Goal: Communication & Community: Participate in discussion

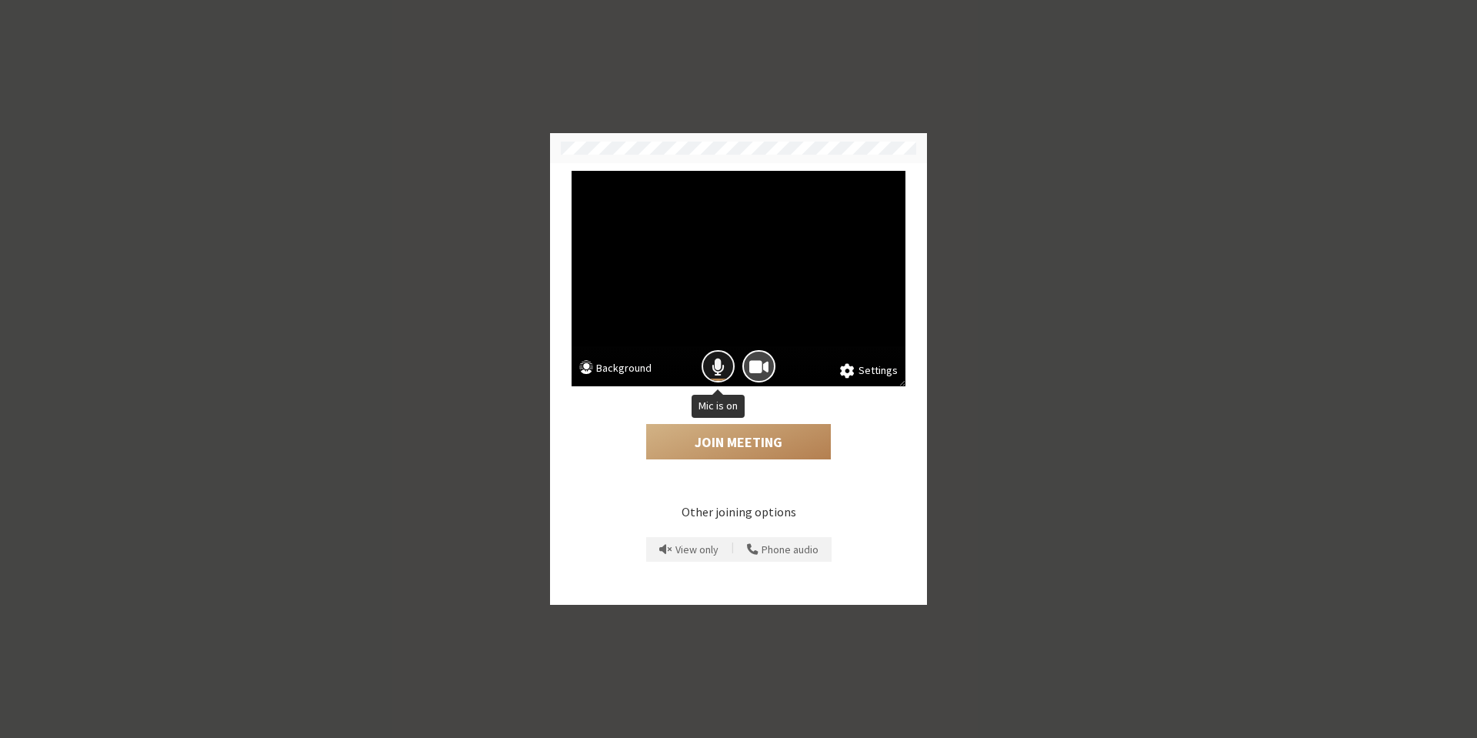
click at [713, 373] on span "Mic is on" at bounding box center [718, 366] width 13 height 21
click at [723, 436] on button "Join Meeting" at bounding box center [738, 441] width 185 height 35
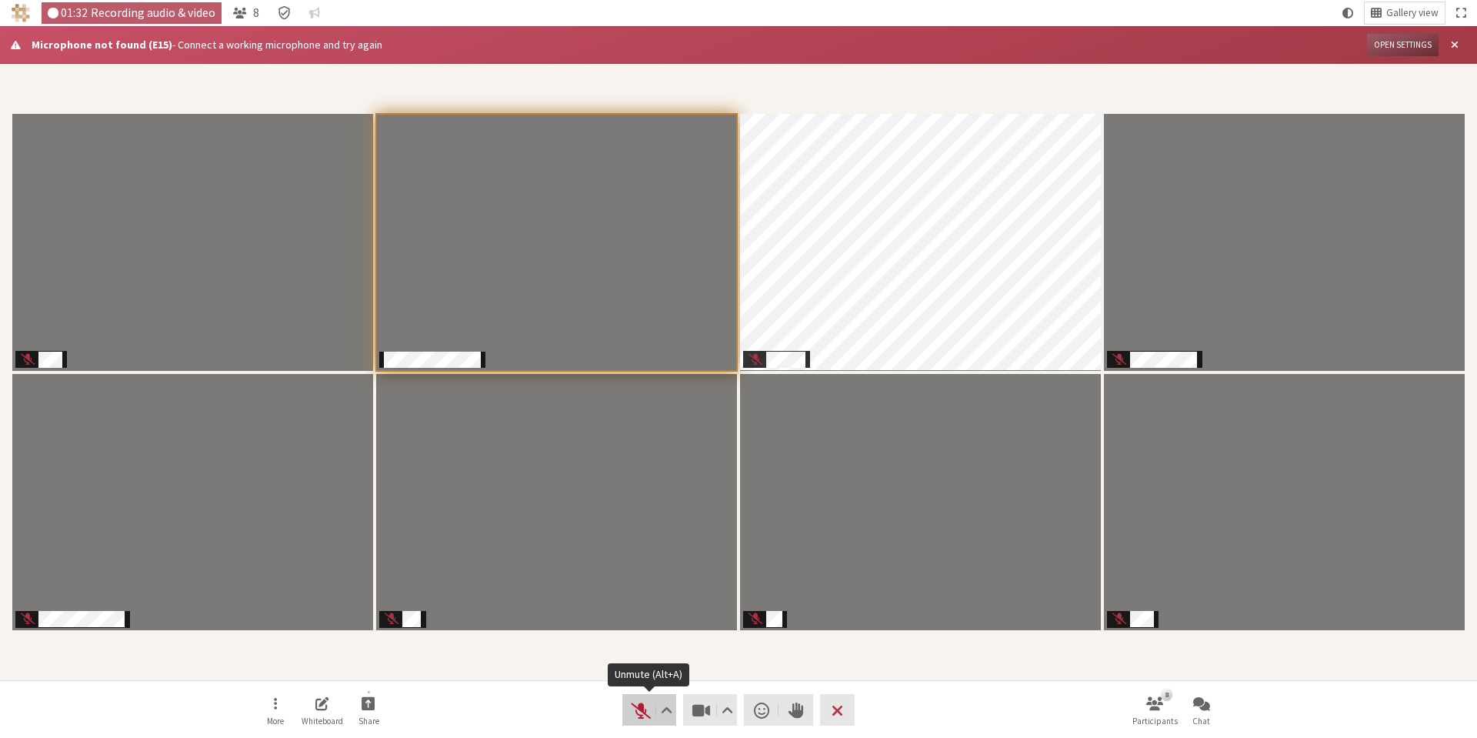
click at [636, 716] on span "Unmute (Alt+A)" at bounding box center [641, 710] width 22 height 22
click at [636, 716] on span "Mute (Alt+A)" at bounding box center [641, 710] width 22 height 22
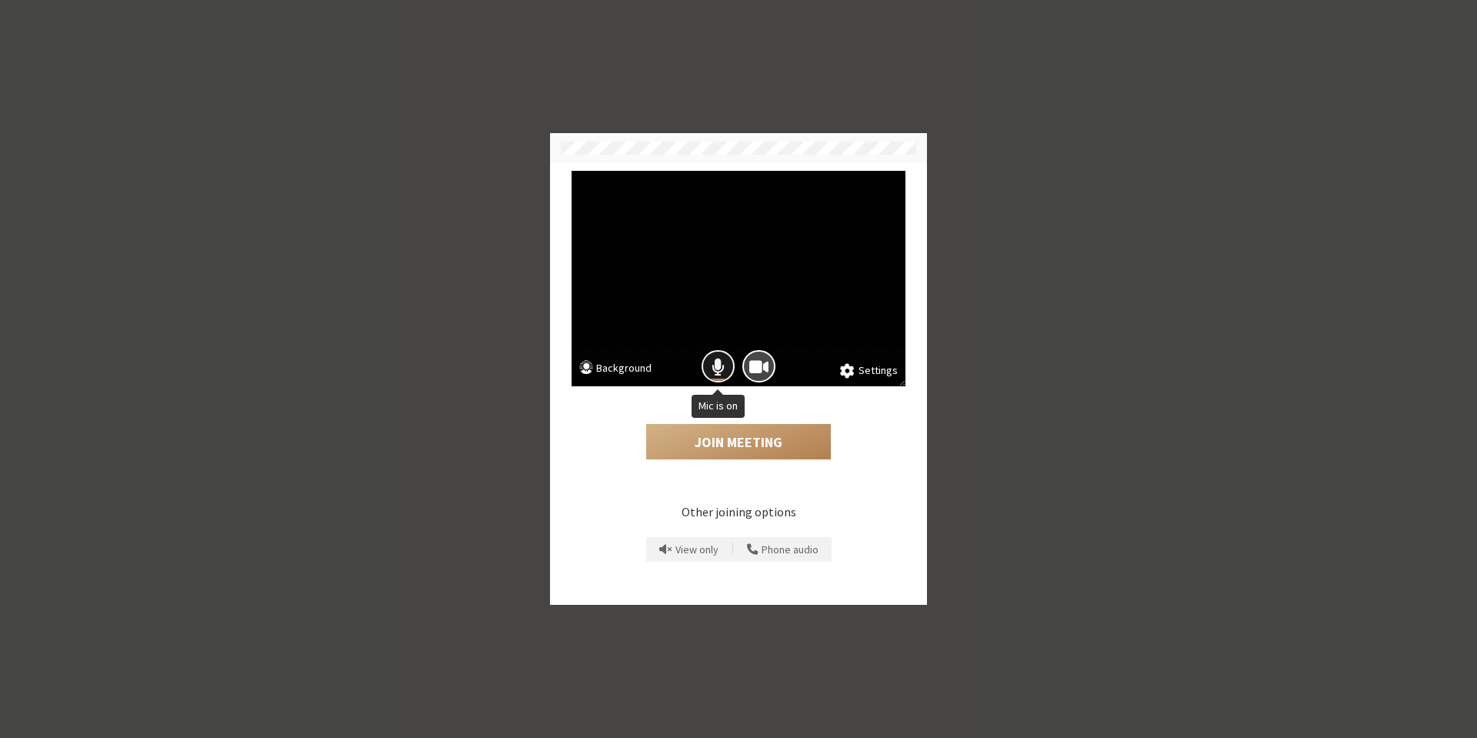
drag, startPoint x: 708, startPoint y: 368, endPoint x: 712, endPoint y: 376, distance: 9.3
click at [709, 368] on button "Mic is on" at bounding box center [718, 366] width 33 height 33
click at [732, 437] on button "Join Meeting" at bounding box center [738, 441] width 185 height 35
click at [715, 369] on span "Mic is on" at bounding box center [718, 366] width 13 height 21
click at [739, 438] on button "Join Meeting" at bounding box center [738, 441] width 185 height 35
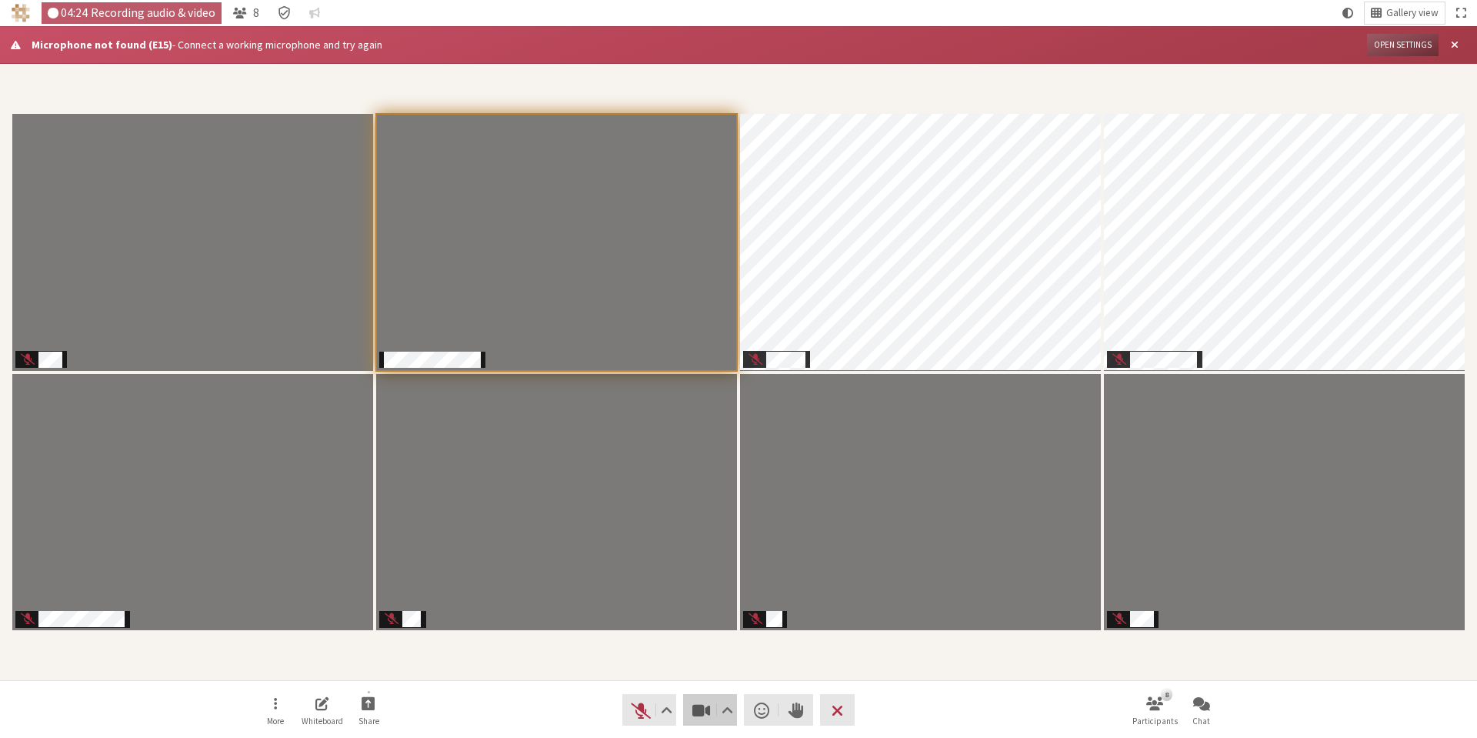
click at [699, 712] on span "Stop video (Alt+V)" at bounding box center [702, 710] width 22 height 22
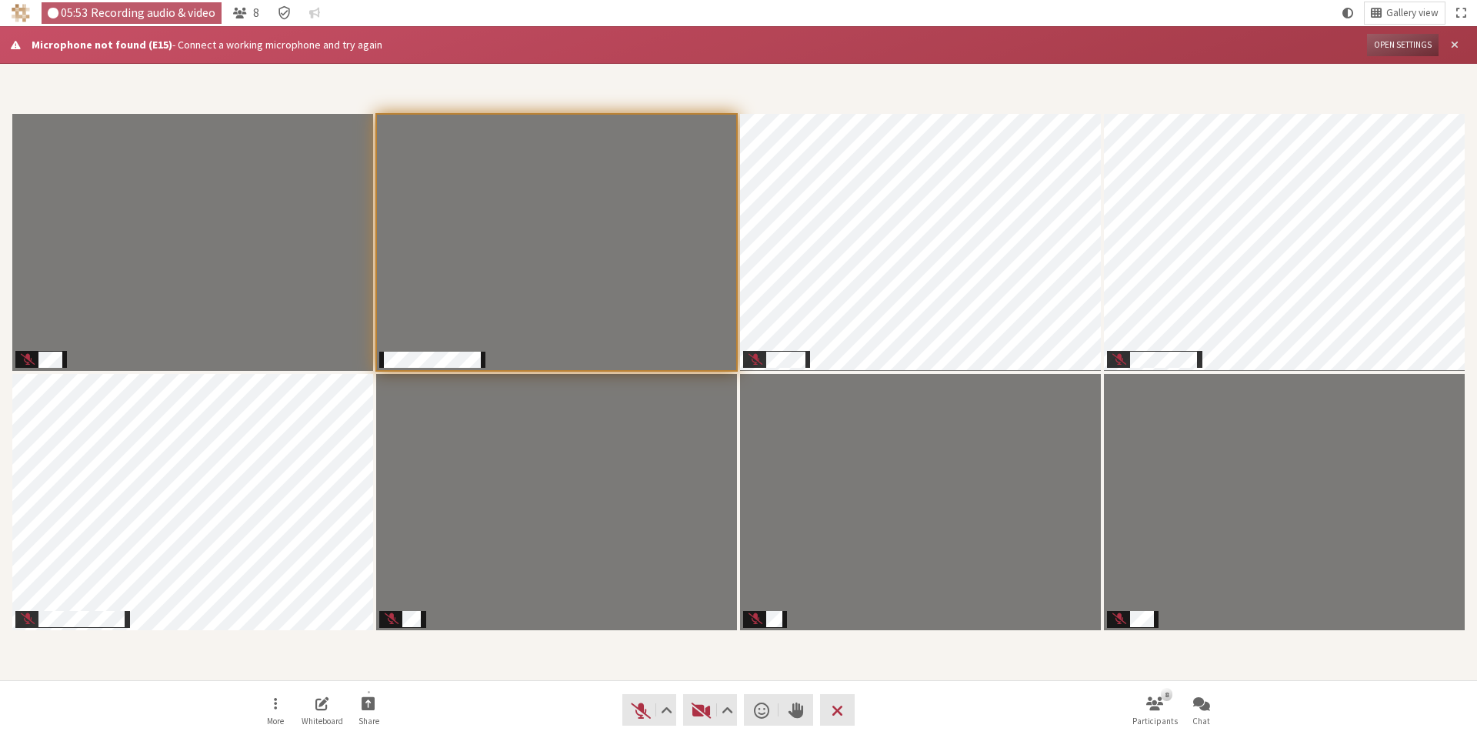
click at [1452, 50] on span "Close alert" at bounding box center [1455, 45] width 8 height 12
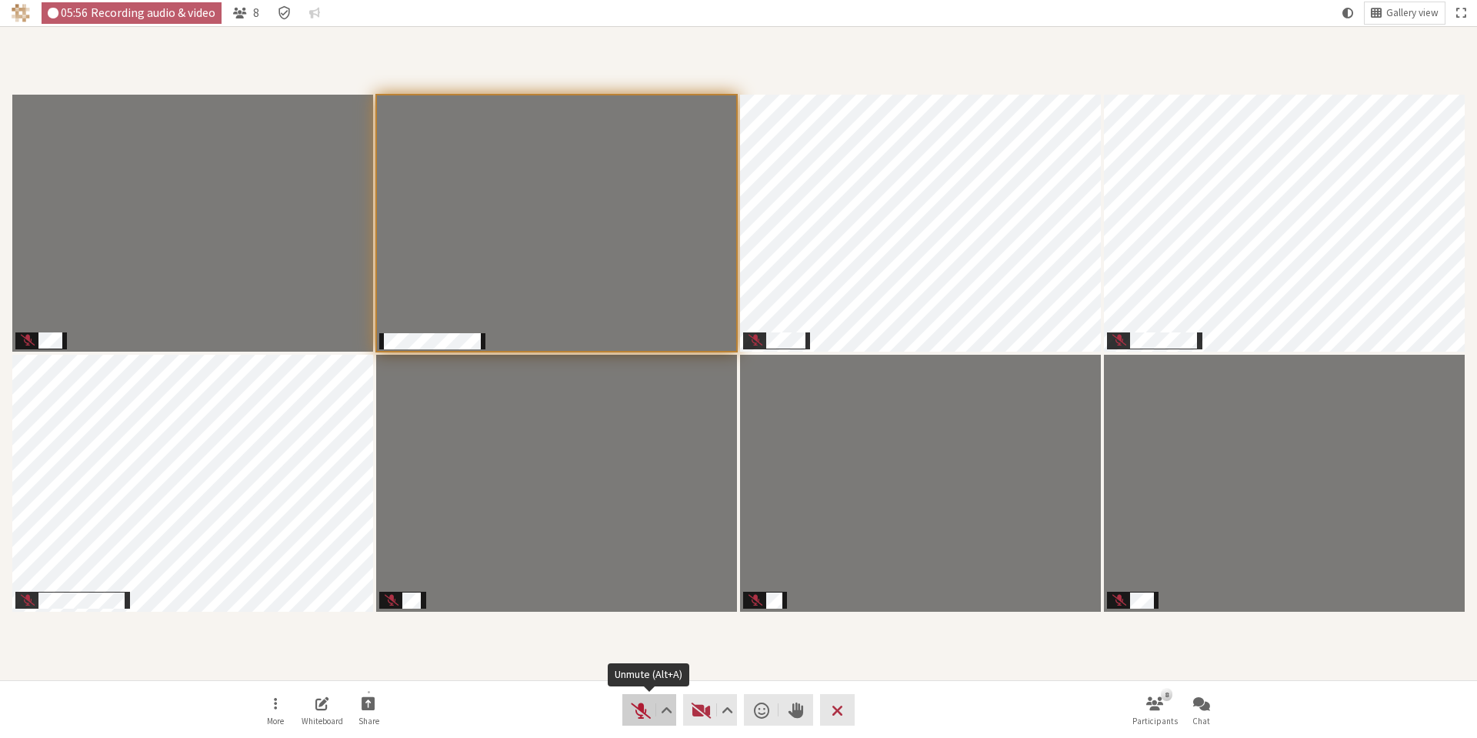
click at [649, 722] on button "Audio" at bounding box center [649, 710] width 54 height 32
click at [647, 715] on span "Unmute (Alt+A)" at bounding box center [641, 710] width 22 height 22
click at [645, 718] on span "Unmute (Alt+A)" at bounding box center [641, 710] width 22 height 22
click at [700, 710] on span "Start video (Alt+V)" at bounding box center [702, 710] width 22 height 22
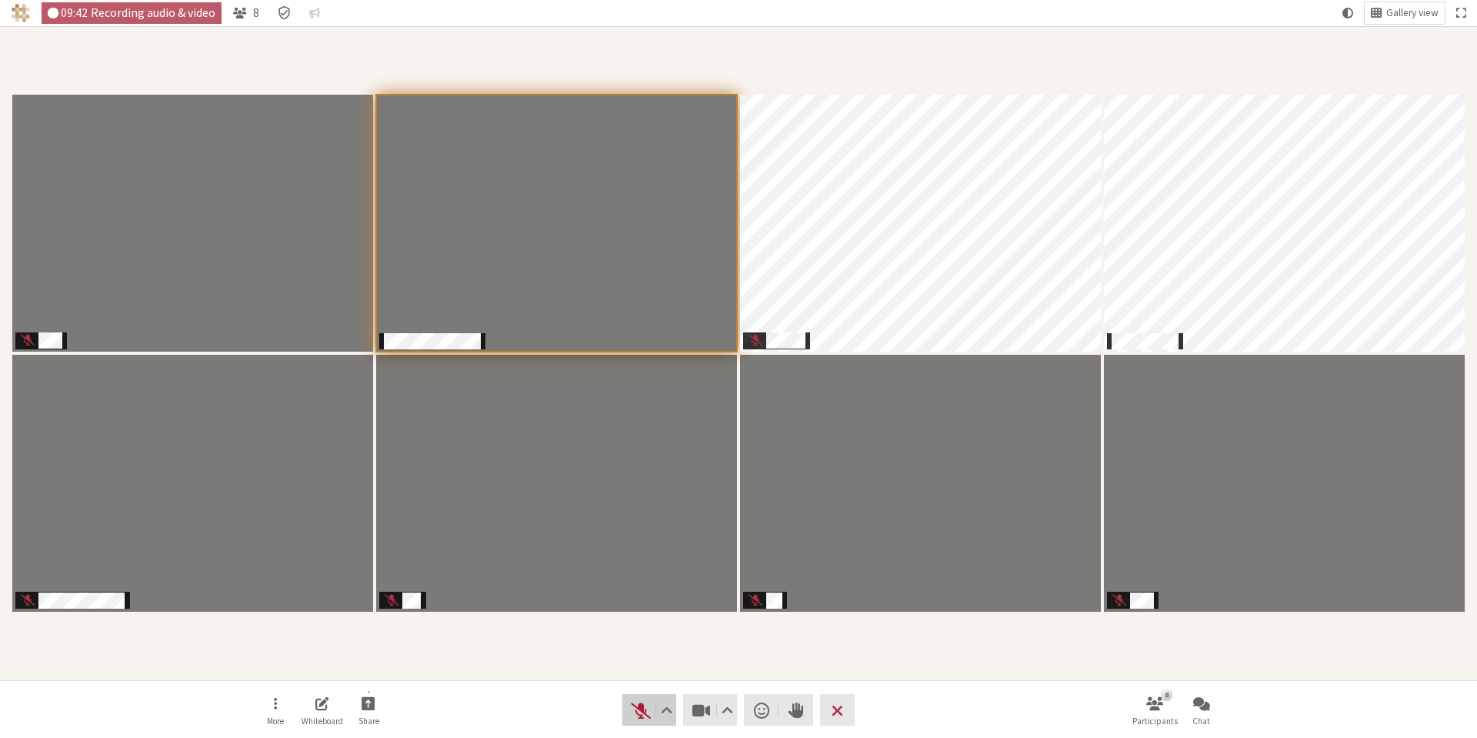
click at [639, 712] on span "Unmute (Alt+A)" at bounding box center [641, 710] width 22 height 22
click at [640, 712] on span "Unmute (Alt+A)" at bounding box center [641, 710] width 22 height 22
click at [635, 712] on span "Unmute (Alt+A)" at bounding box center [641, 710] width 22 height 22
click at [1193, 714] on button "Chat" at bounding box center [1201, 710] width 43 height 42
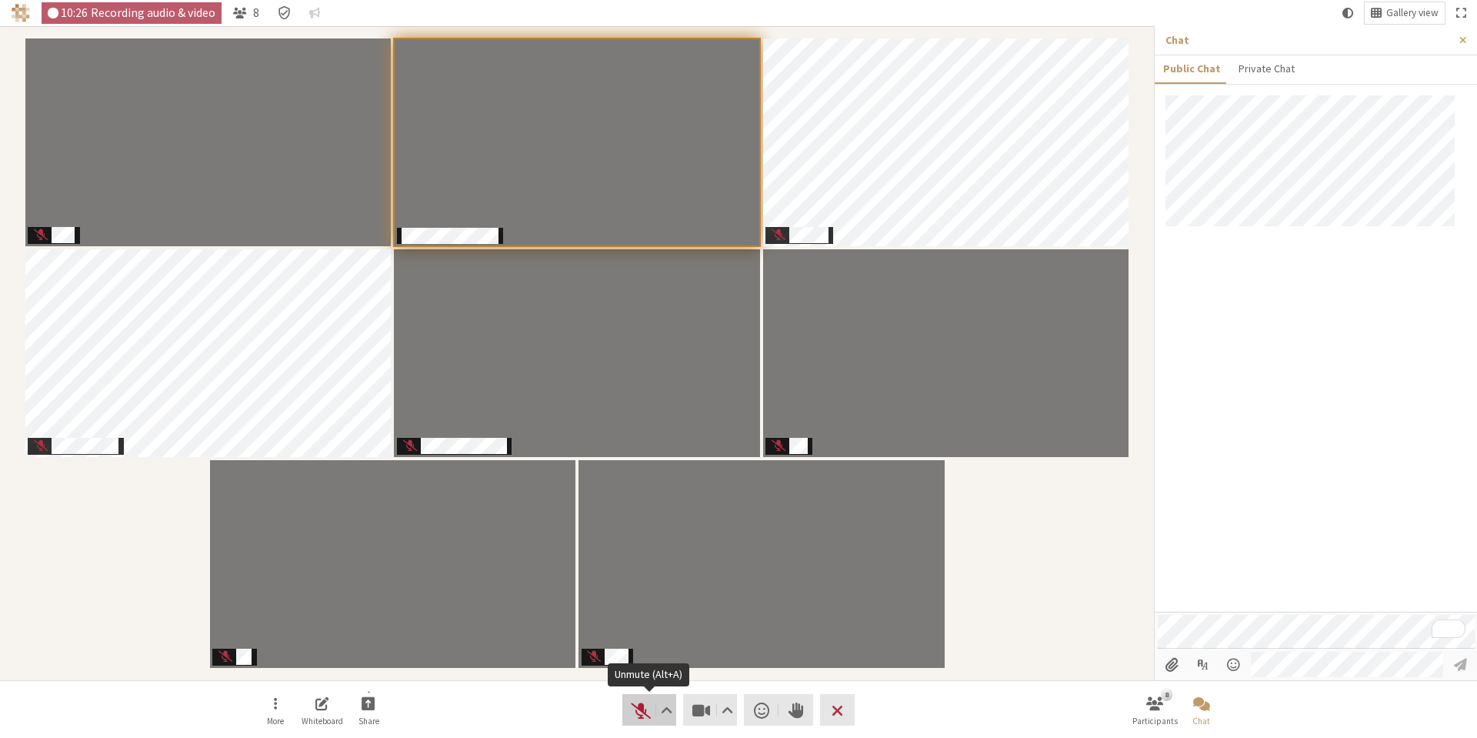
click at [635, 710] on span "Unmute (Alt+A)" at bounding box center [641, 710] width 22 height 22
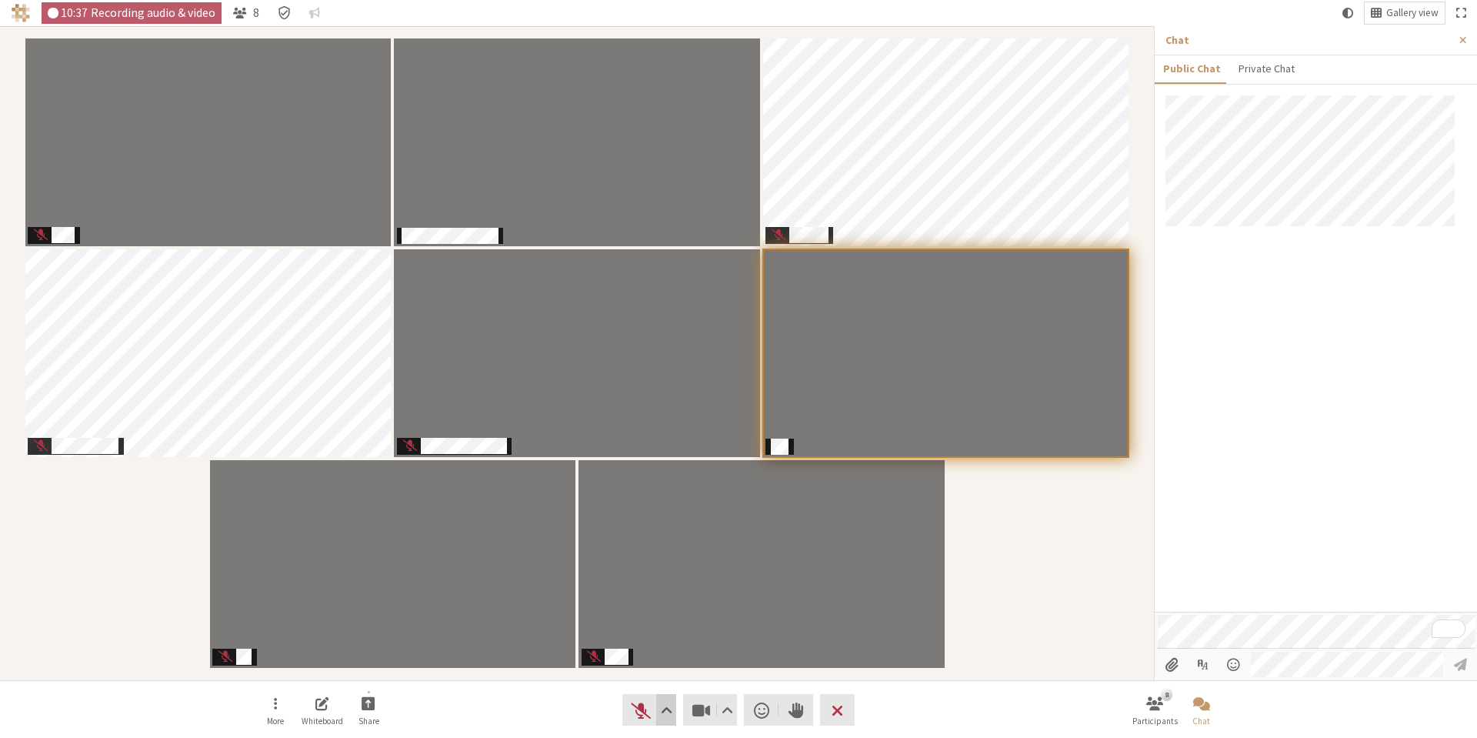
click at [671, 708] on span "Audio settings" at bounding box center [667, 710] width 12 height 22
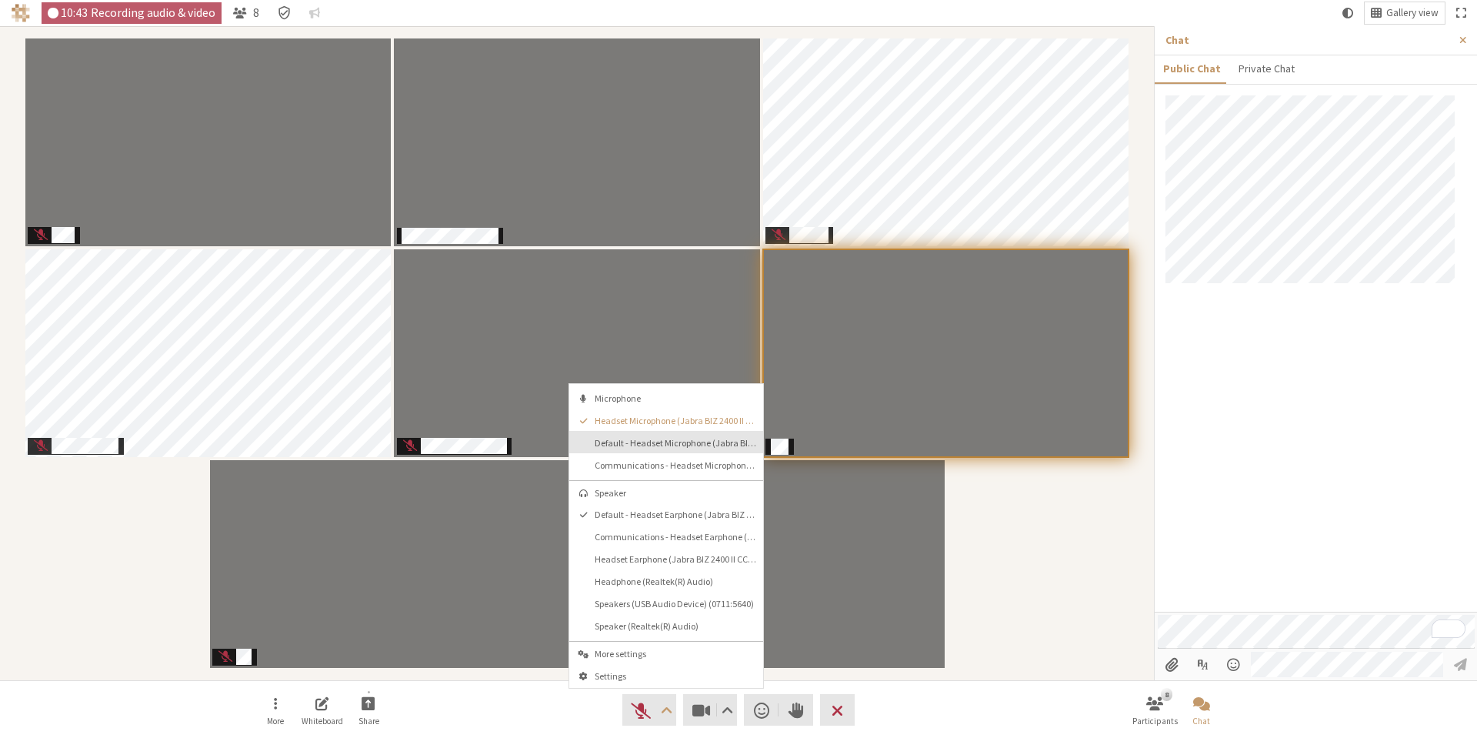
click at [645, 447] on span "Default - Headset Microphone (Jabra BIZ 2400 II CC) (0b0e:2324)" at bounding box center [676, 443] width 162 height 10
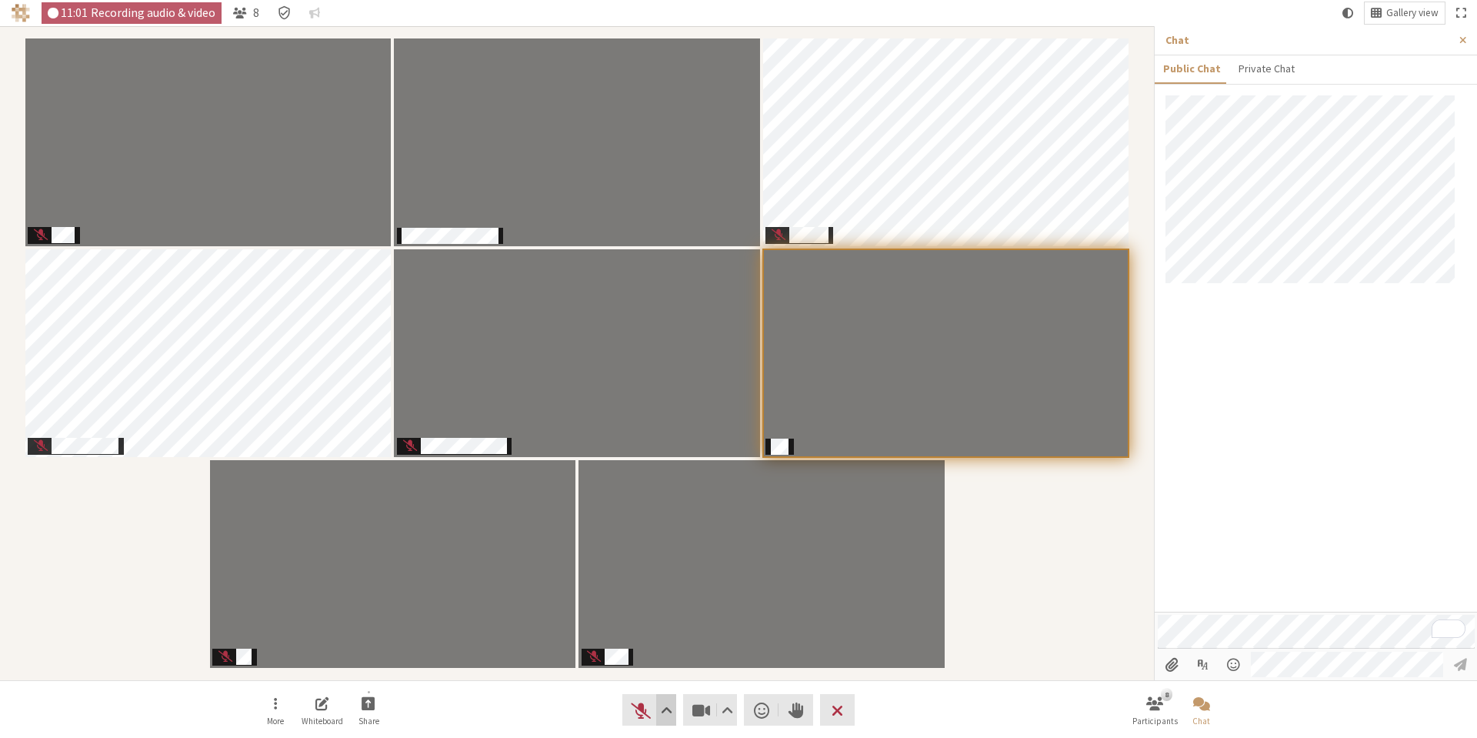
click at [668, 717] on span "Audio settings" at bounding box center [667, 710] width 12 height 22
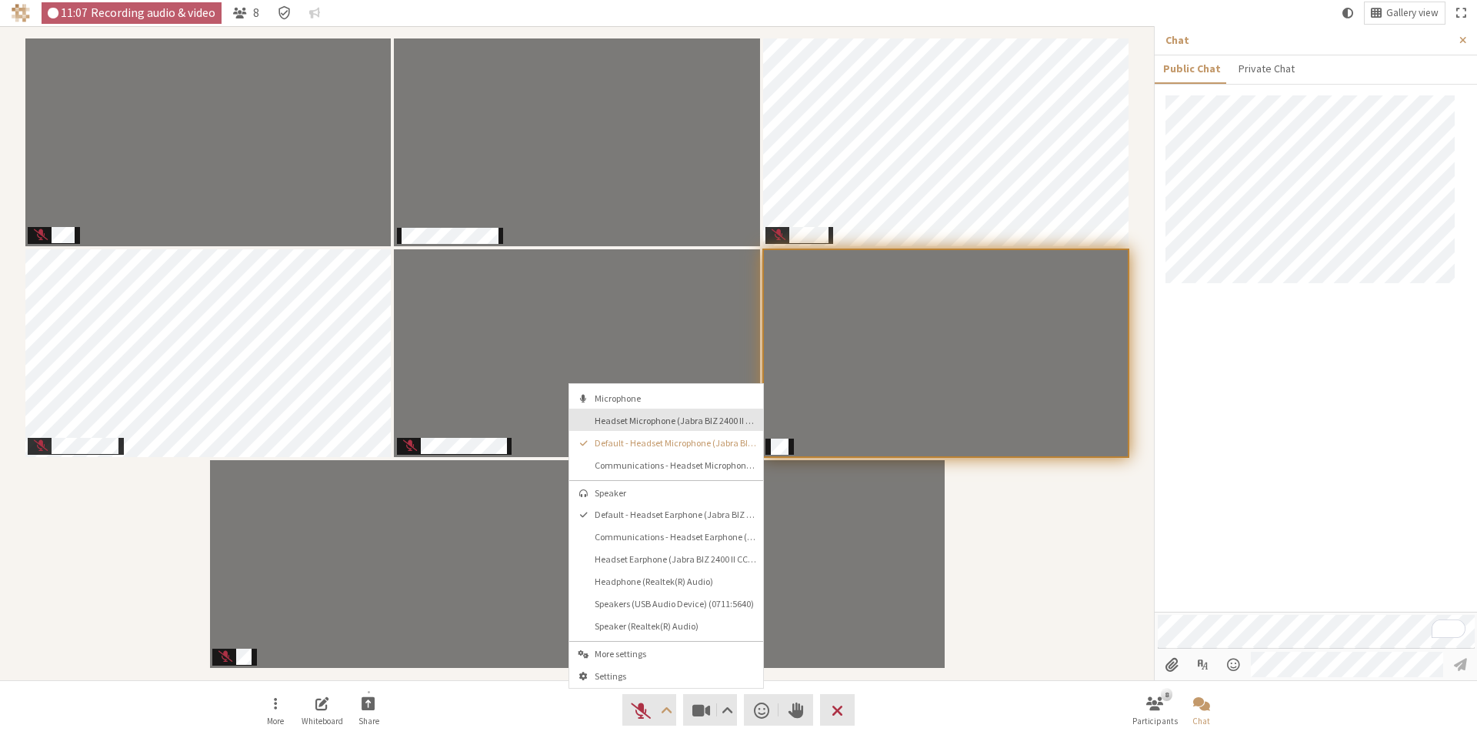
click at [622, 418] on span "Headset Microphone (Jabra BIZ 2400 II CC) (0b0e:2324)" at bounding box center [676, 420] width 162 height 10
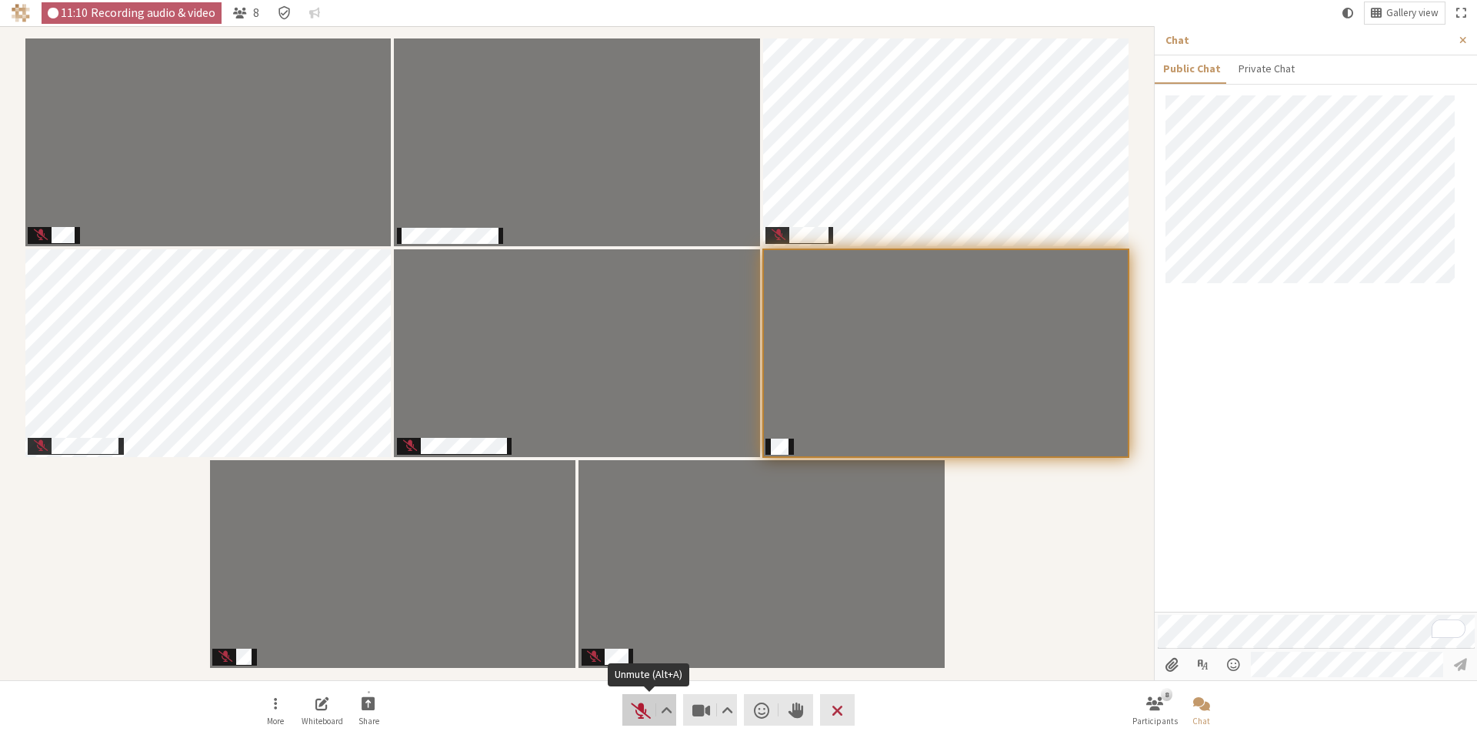
click at [641, 712] on span "Unmute (Alt+A)" at bounding box center [641, 710] width 22 height 22
click at [659, 712] on button "Audio settings" at bounding box center [665, 710] width 19 height 32
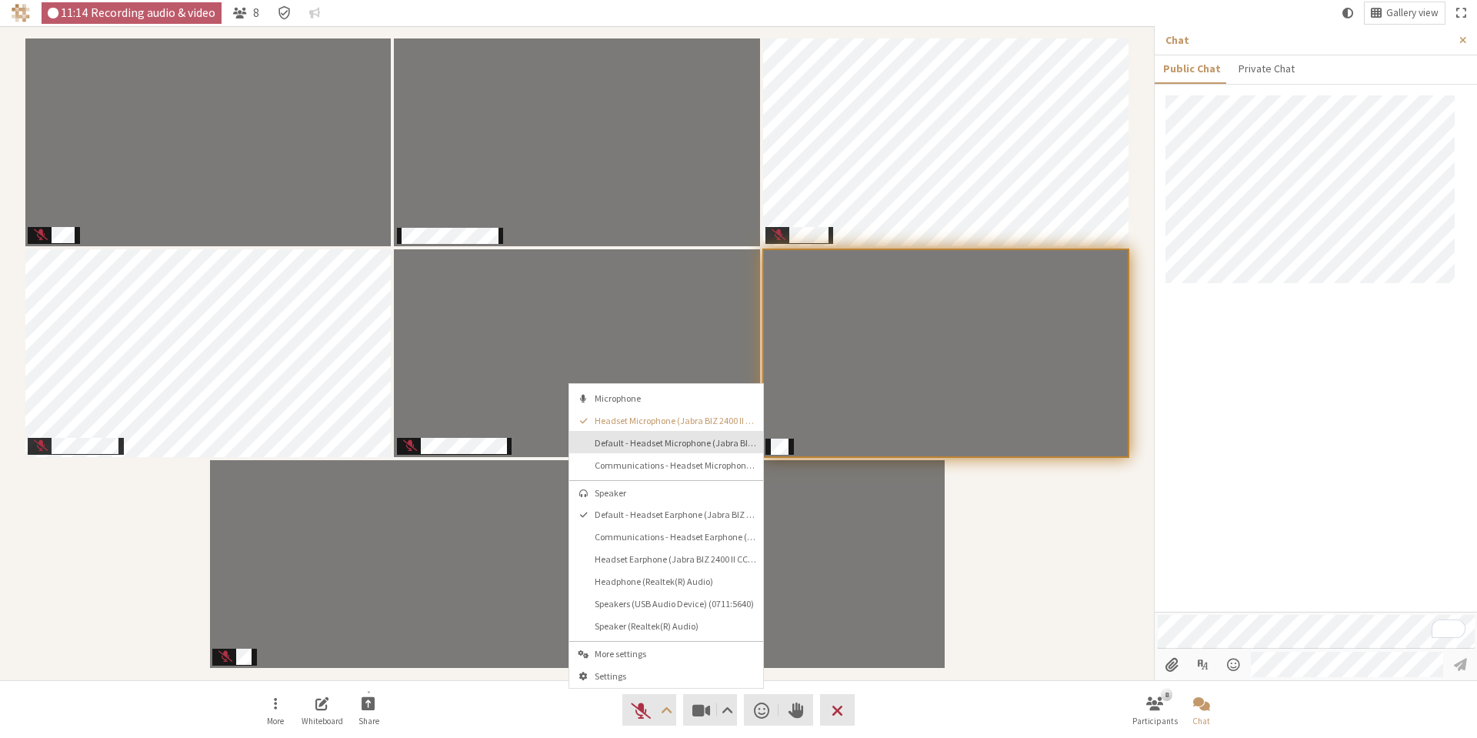
click at [632, 448] on button "Default - Headset Microphone (Jabra BIZ 2400 II CC) (0b0e:2324)" at bounding box center [666, 442] width 194 height 22
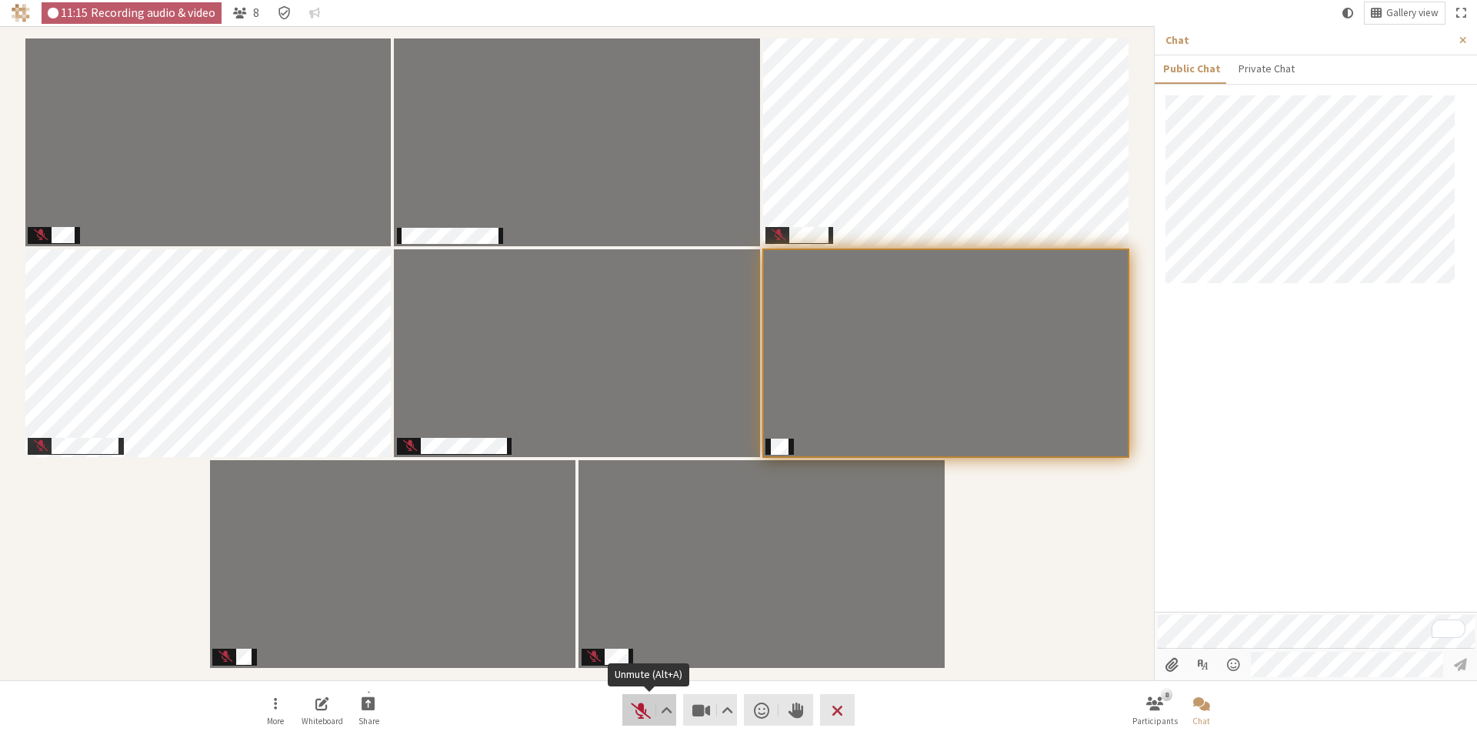
click at [636, 708] on span "Unmute (Alt+A)" at bounding box center [641, 710] width 22 height 22
click at [664, 718] on span "Audio settings" at bounding box center [667, 710] width 12 height 22
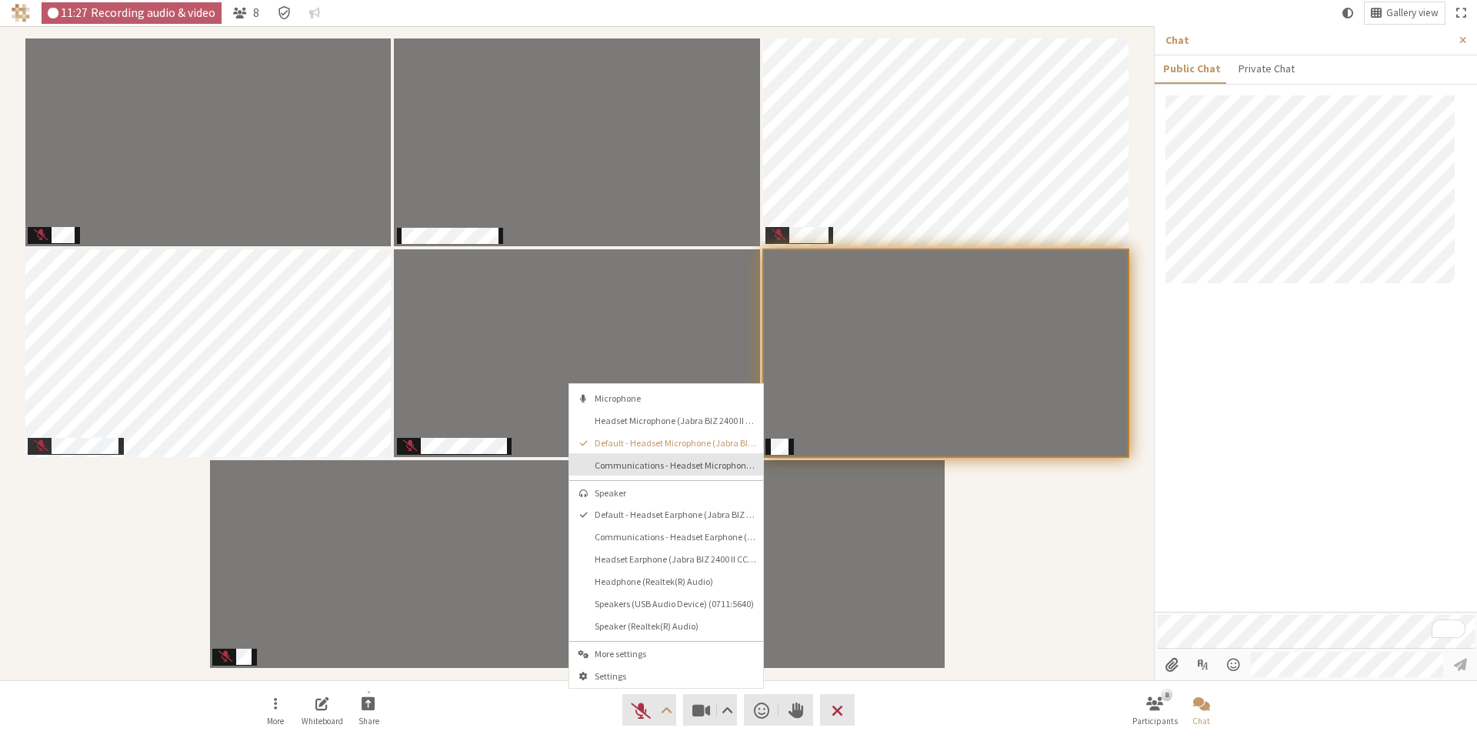
click at [624, 471] on button "Communications - Headset Microphone (Jabra BIZ 2400 II CC) (0b0e:2324)" at bounding box center [666, 464] width 194 height 22
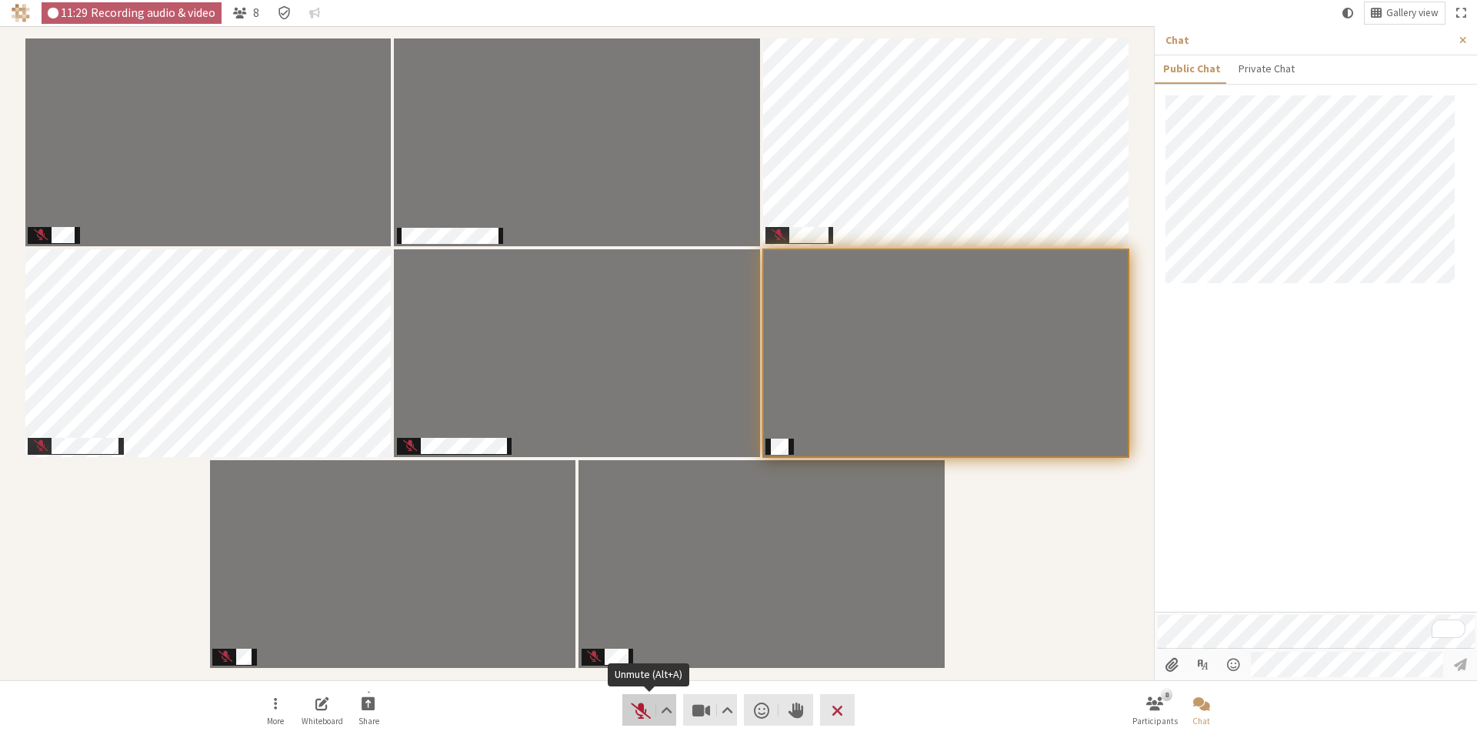
click at [639, 709] on span "Unmute (Alt+A)" at bounding box center [641, 710] width 22 height 22
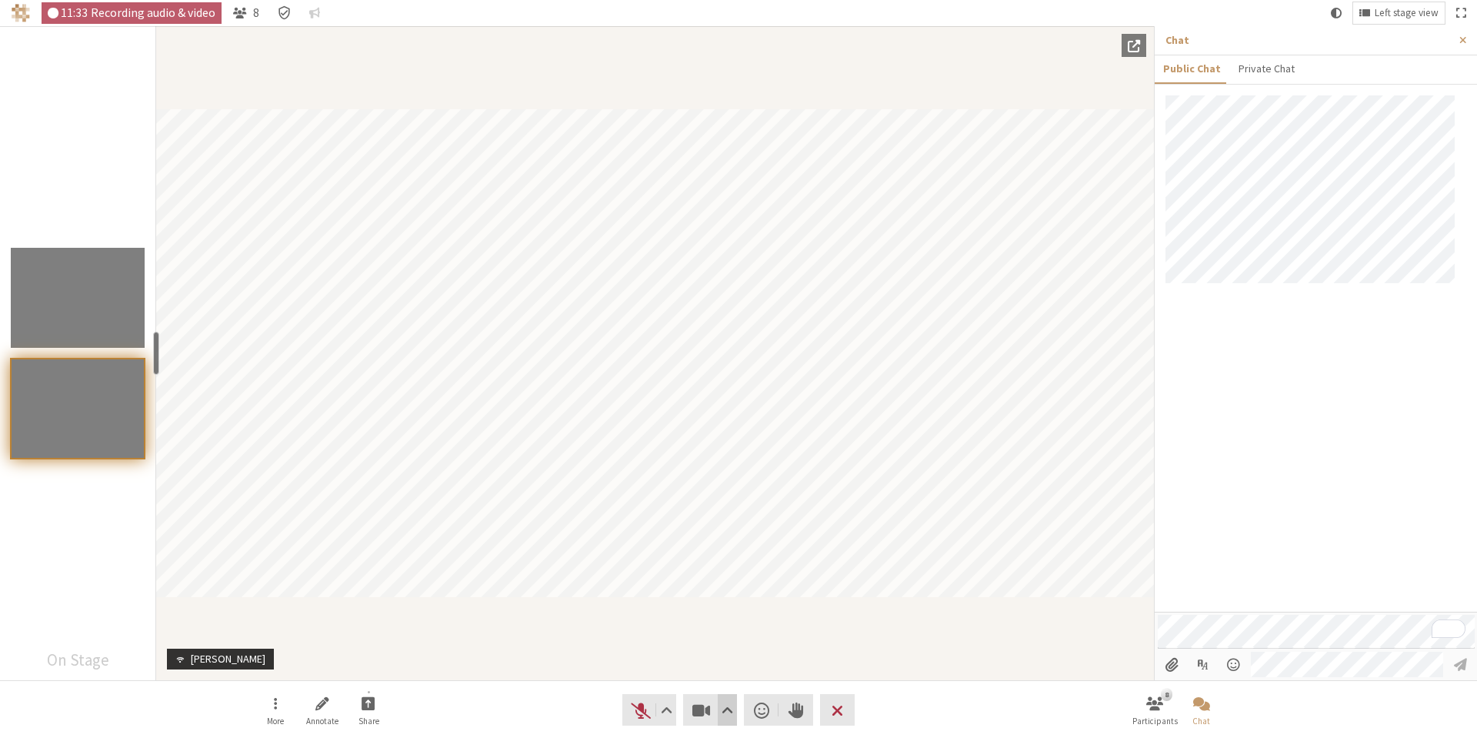
click at [725, 710] on span "Video setting" at bounding box center [728, 710] width 12 height 22
click at [669, 719] on span "Audio settings" at bounding box center [667, 710] width 12 height 22
click at [615, 423] on span "Headset Microphone (Jabra BIZ 2400 II CC) (0b0e:2324)" at bounding box center [676, 420] width 162 height 10
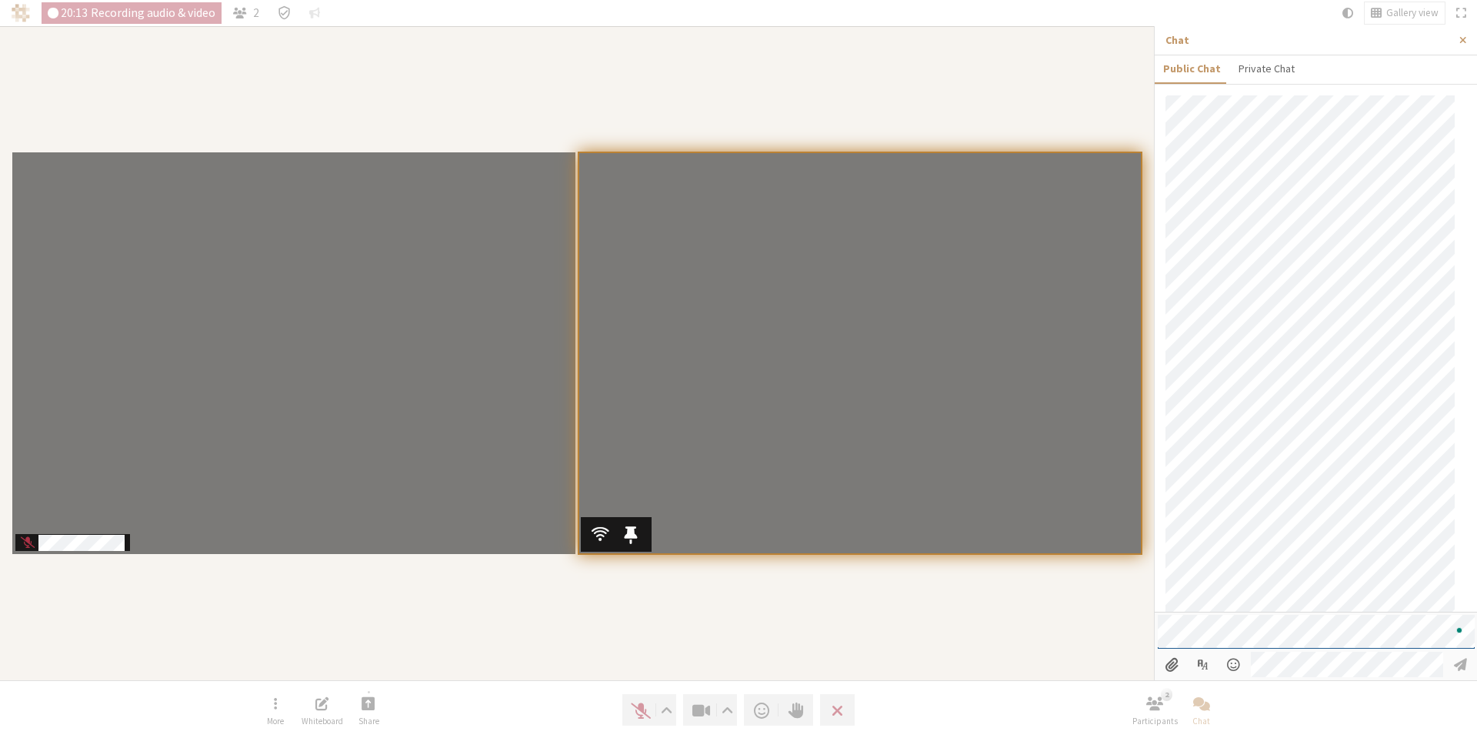
scroll to position [96, 0]
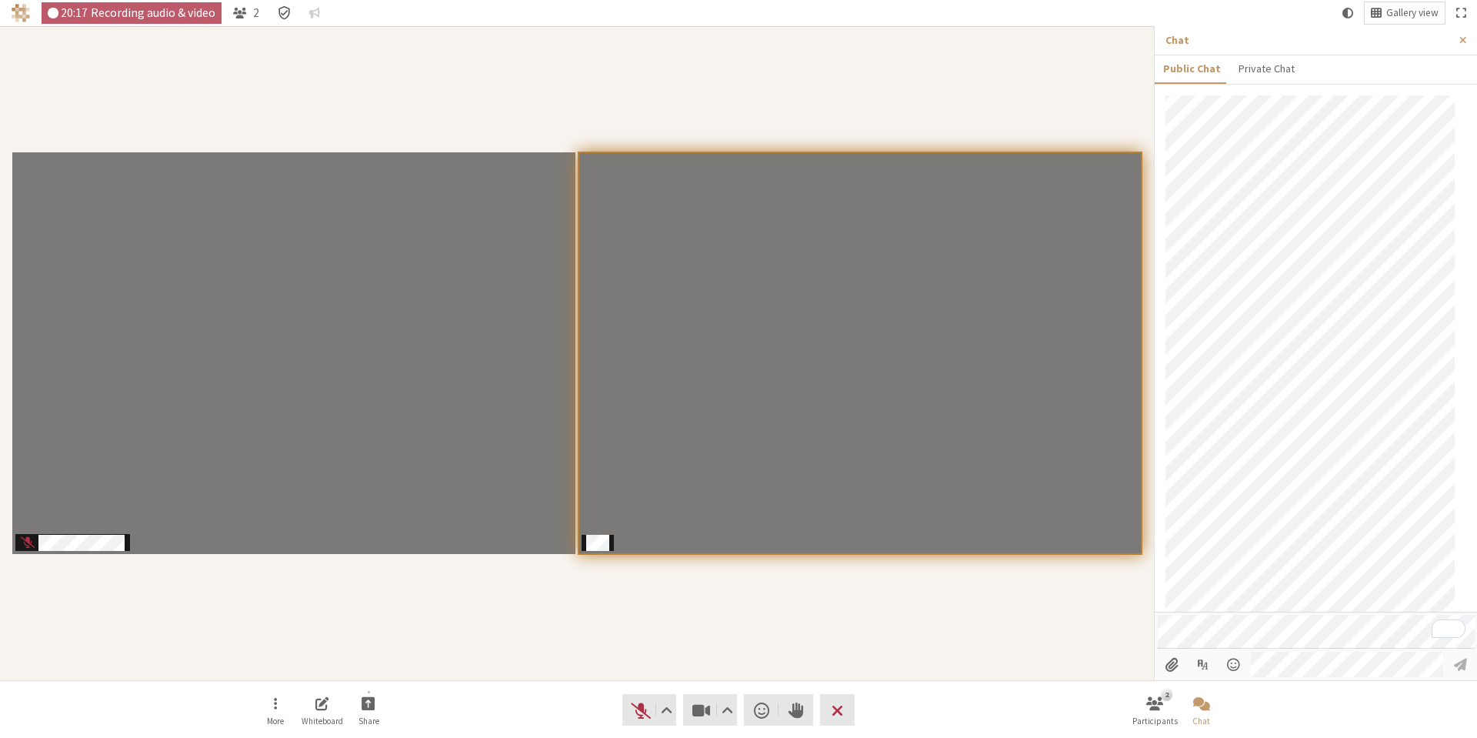
click at [282, 10] on icon "Meeting details Encryption enabled" at bounding box center [284, 12] width 15 height 15
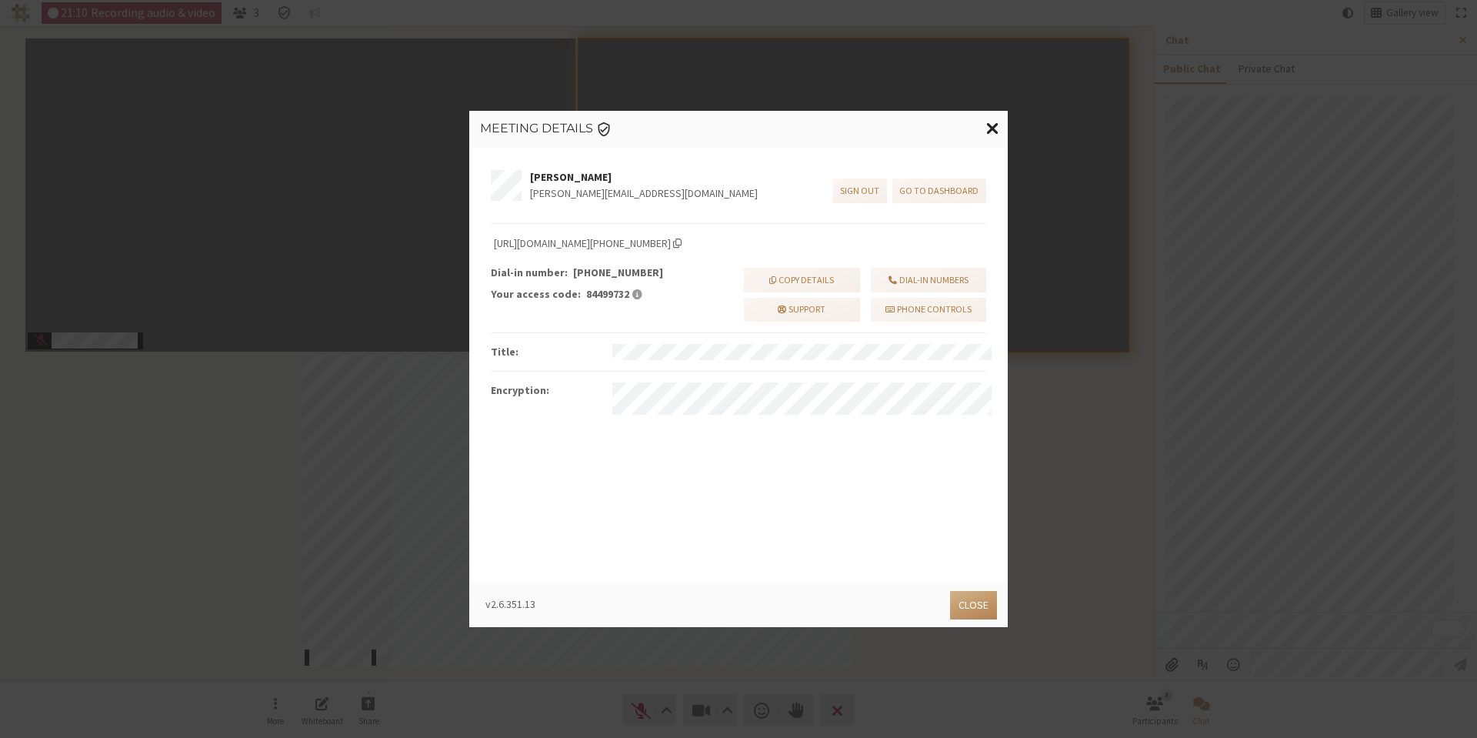
click at [996, 128] on span "Close modal" at bounding box center [992, 127] width 13 height 19
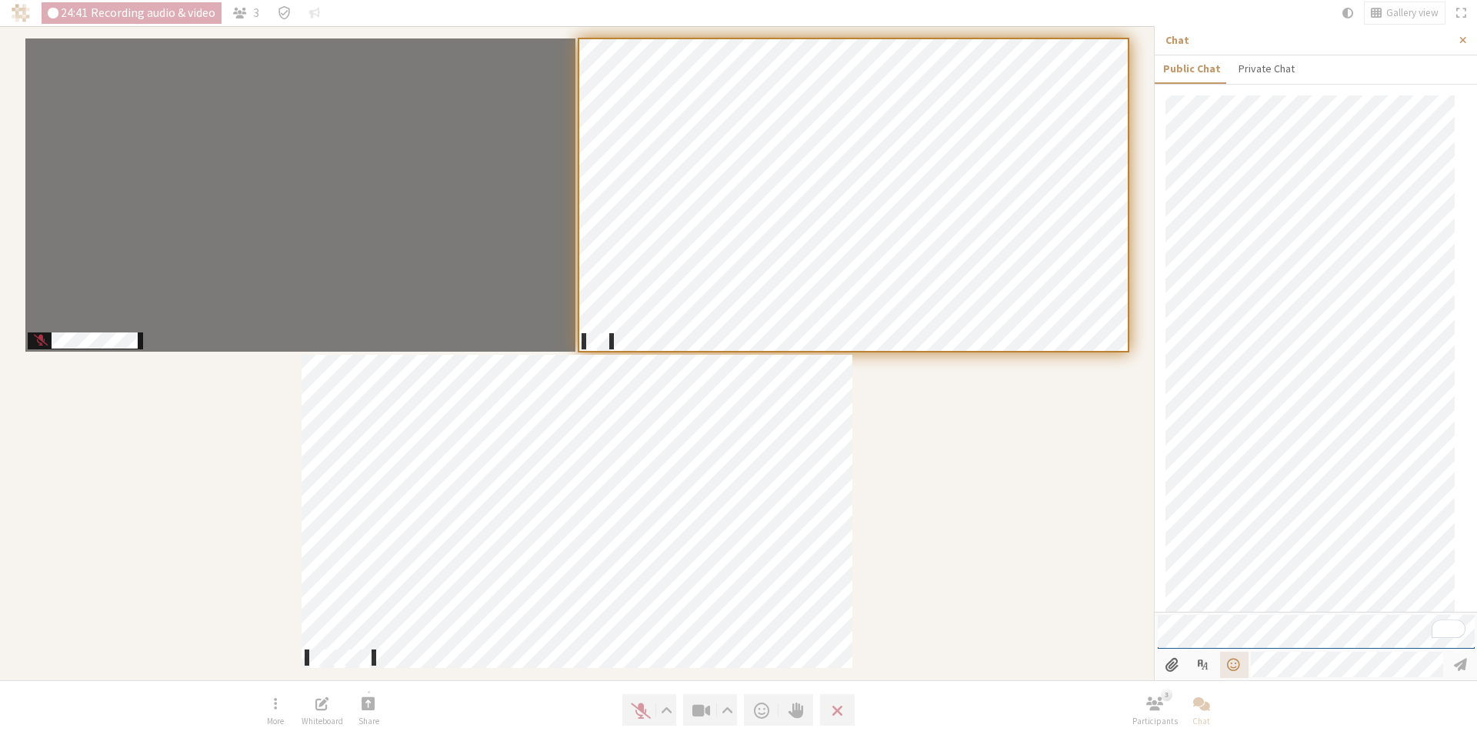
scroll to position [153, 0]
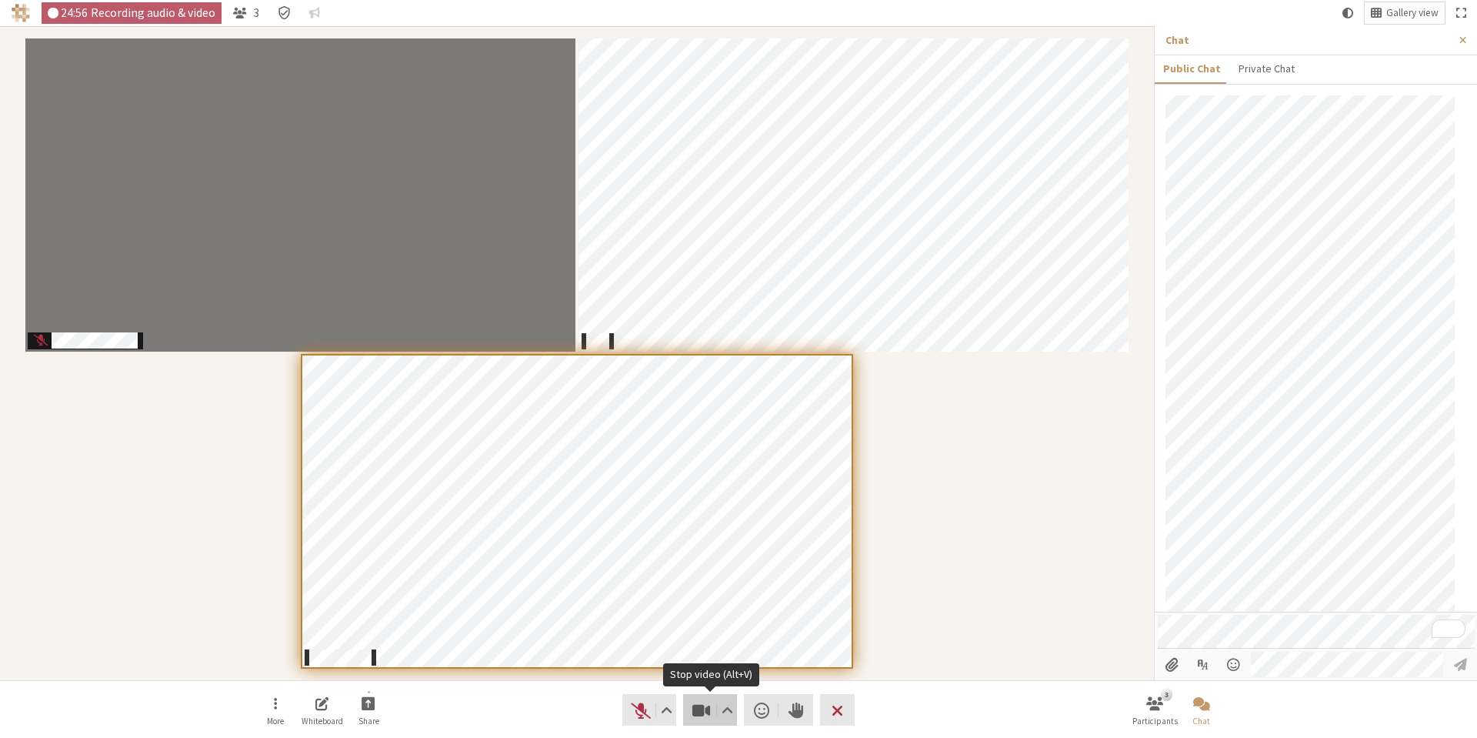
click at [704, 705] on span "Stop video (Alt+V)" at bounding box center [702, 710] width 22 height 22
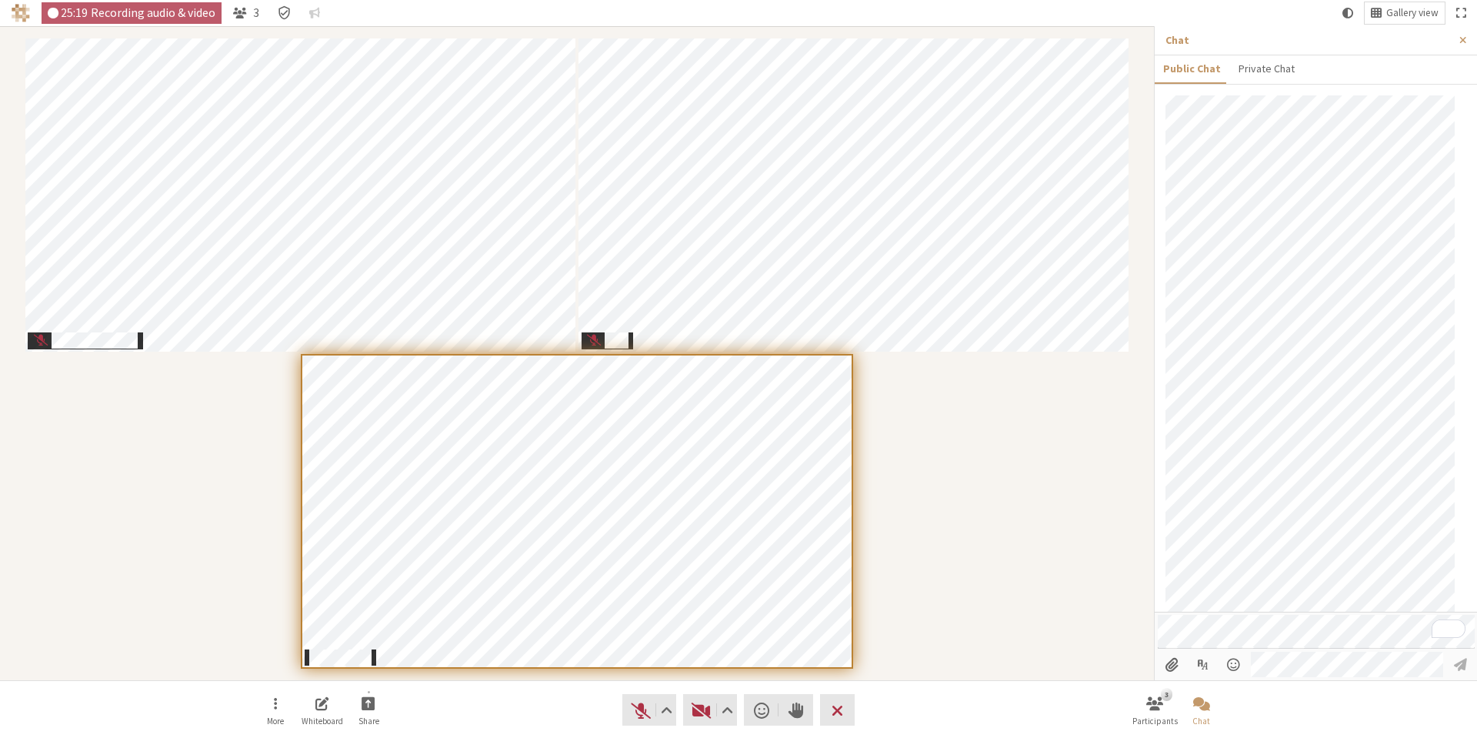
scroll to position [210, 0]
drag, startPoint x: 1005, startPoint y: 555, endPoint x: 923, endPoint y: 611, distance: 99.6
click at [1005, 555] on div "Participants" at bounding box center [577, 353] width 1132 height 632
click at [635, 712] on span "Unmute (Alt+A)" at bounding box center [641, 710] width 22 height 22
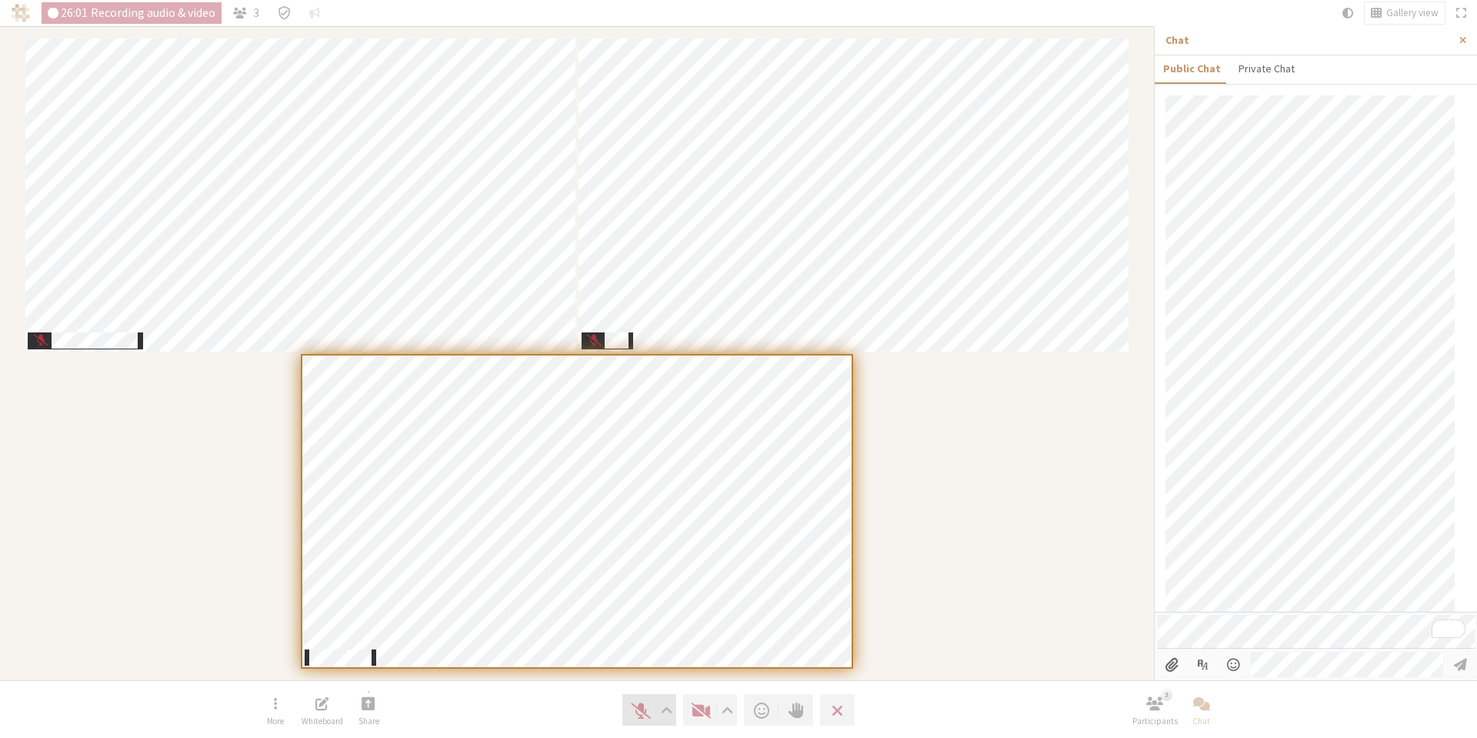
scroll to position [232, 0]
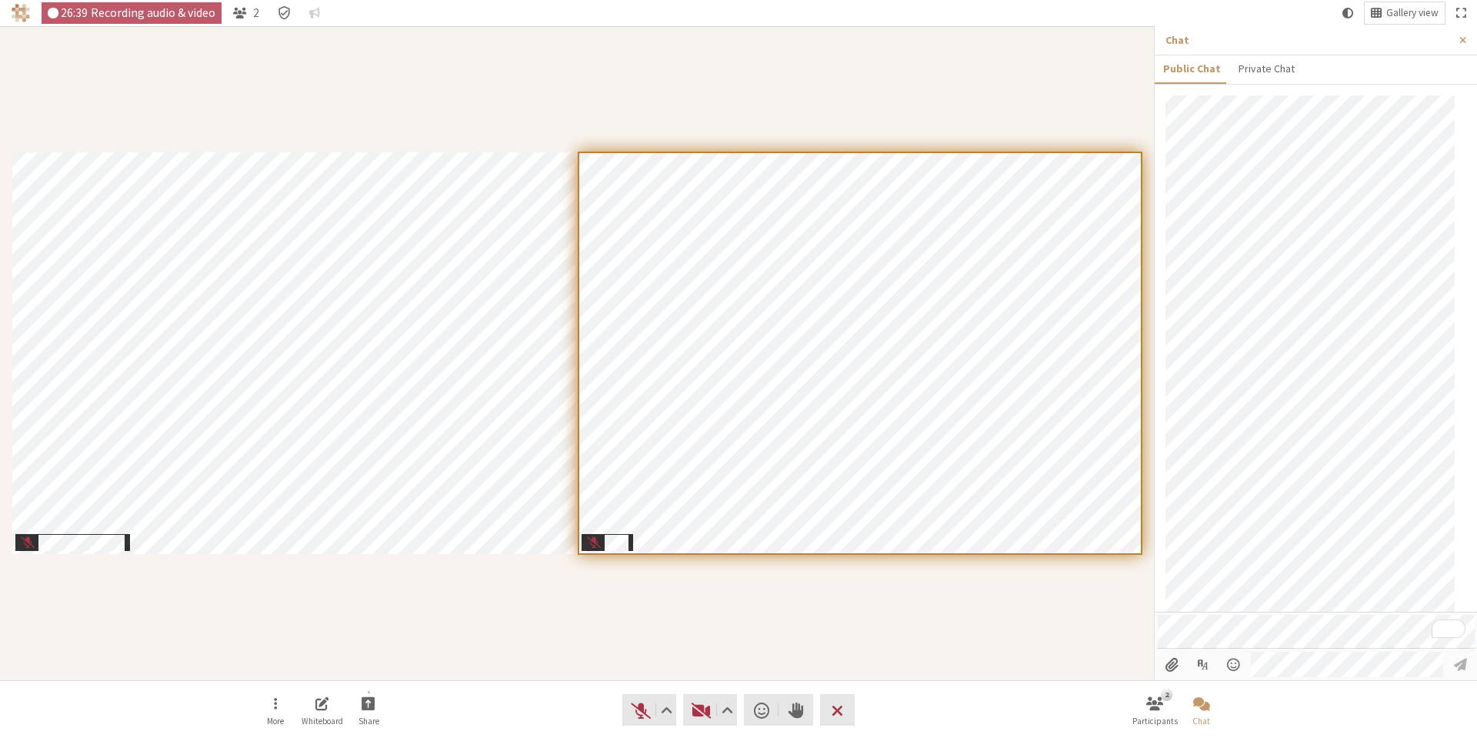
click at [435, 45] on div "Participants" at bounding box center [577, 353] width 1132 height 632
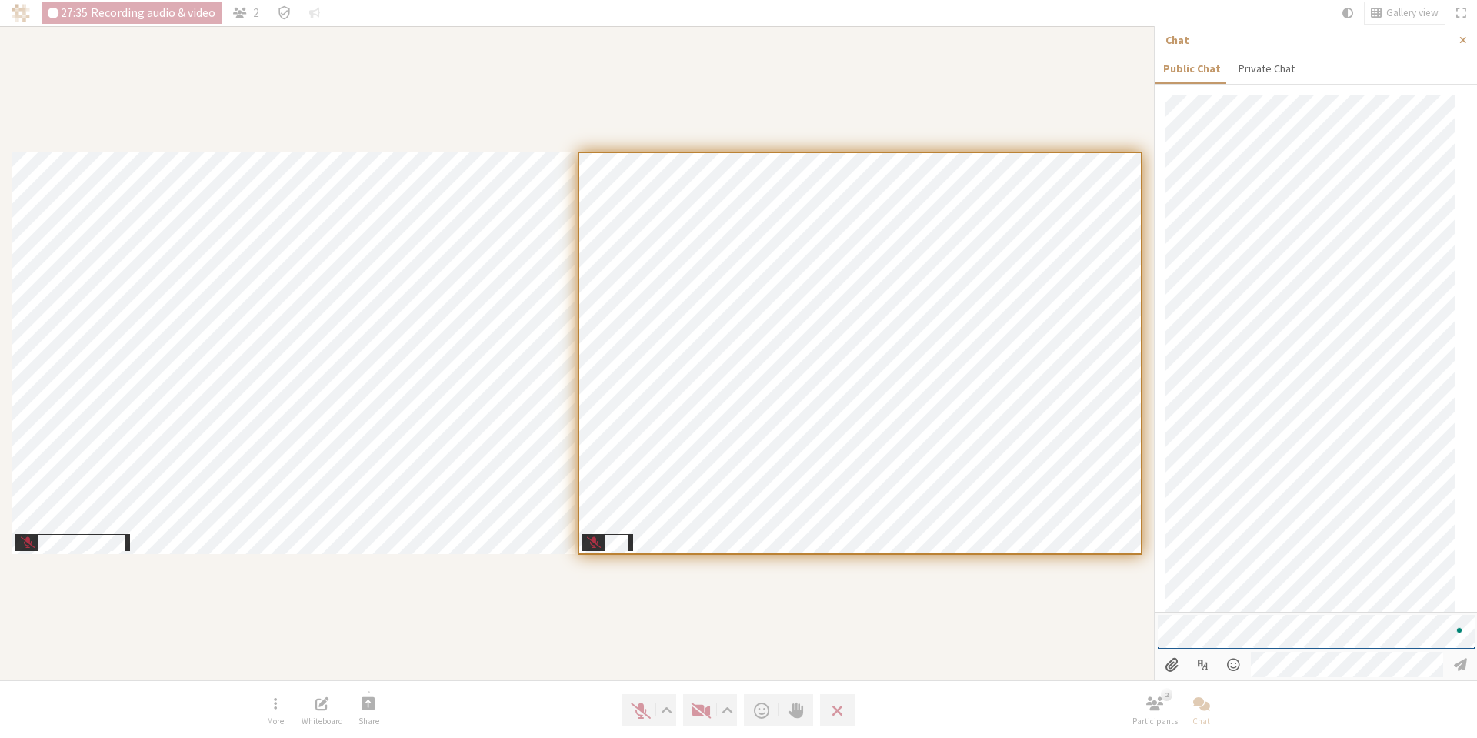
scroll to position [385, 0]
click at [1465, 664] on span "Send message" at bounding box center [1460, 664] width 13 height 15
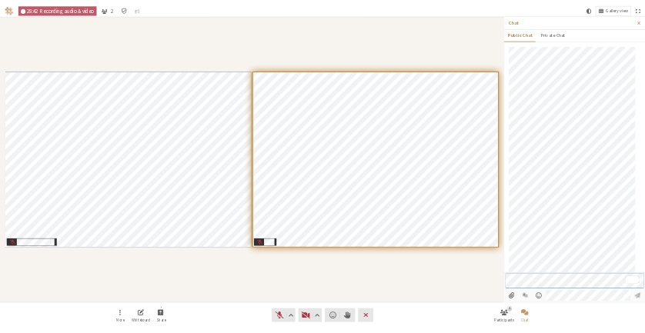
scroll to position [499, 0]
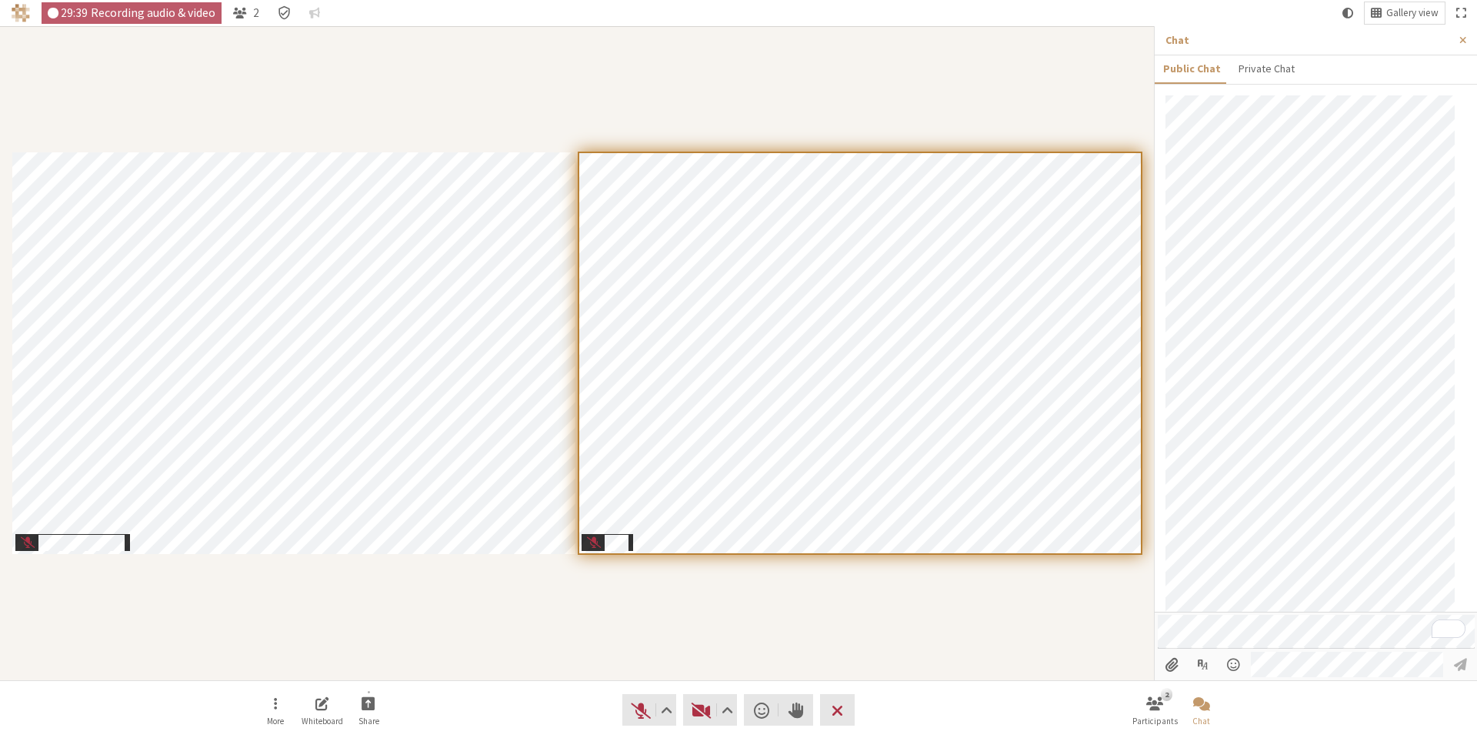
click at [1012, 75] on div "Participants" at bounding box center [577, 353] width 1132 height 632
click at [640, 712] on span "Unmute (Alt+A)" at bounding box center [641, 710] width 22 height 22
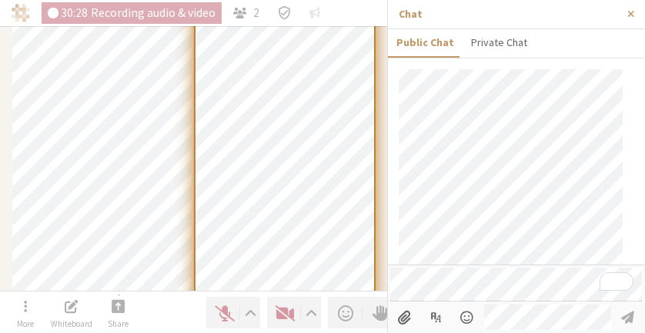
scroll to position [901, 0]
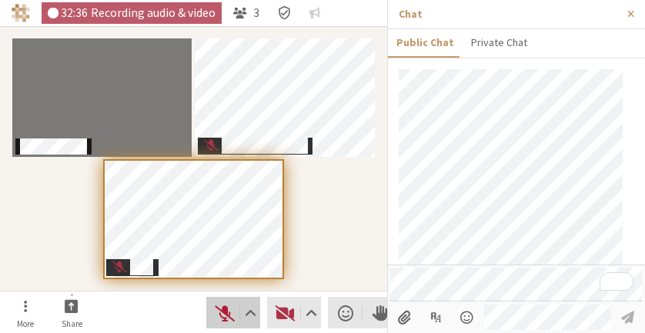
click at [220, 315] on span "Unmute (Alt+A)" at bounding box center [225, 313] width 22 height 22
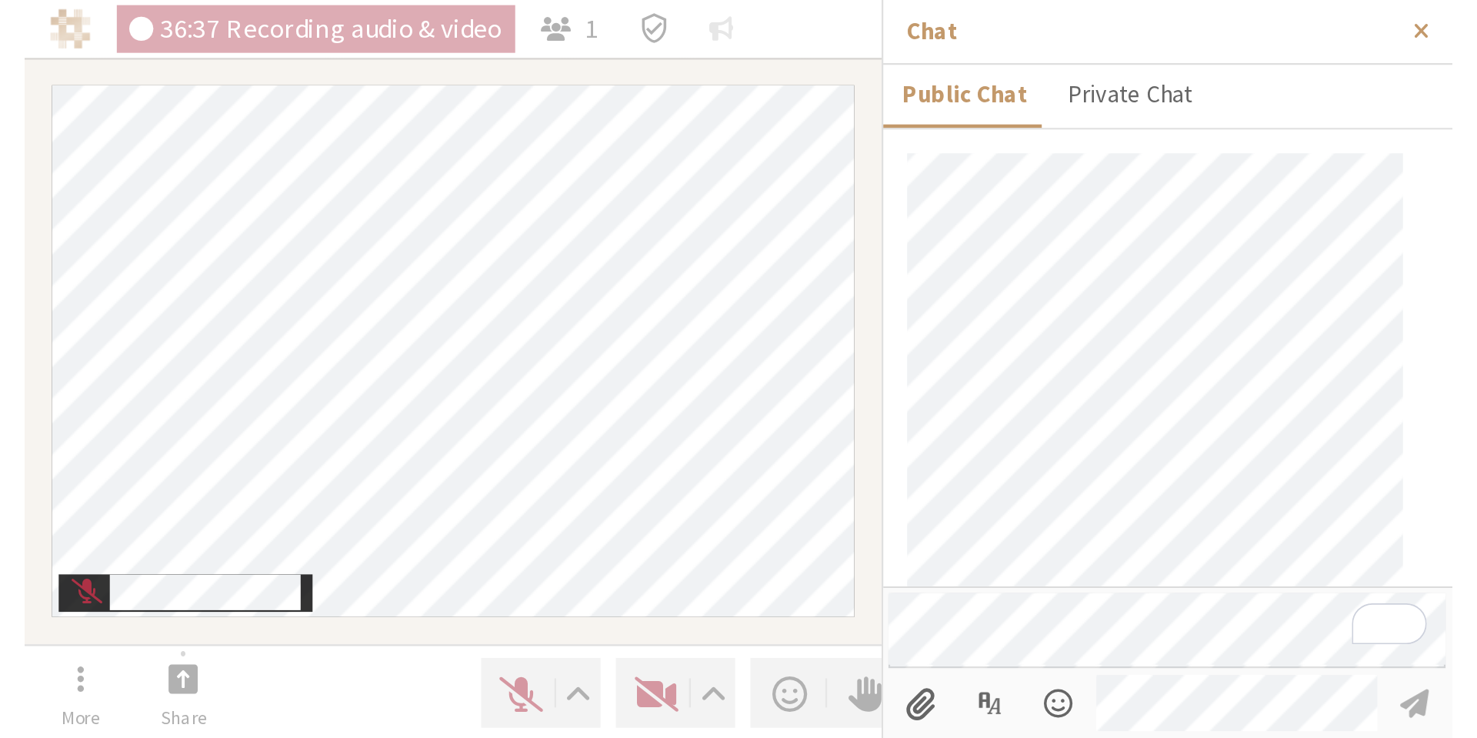
scroll to position [578, 0]
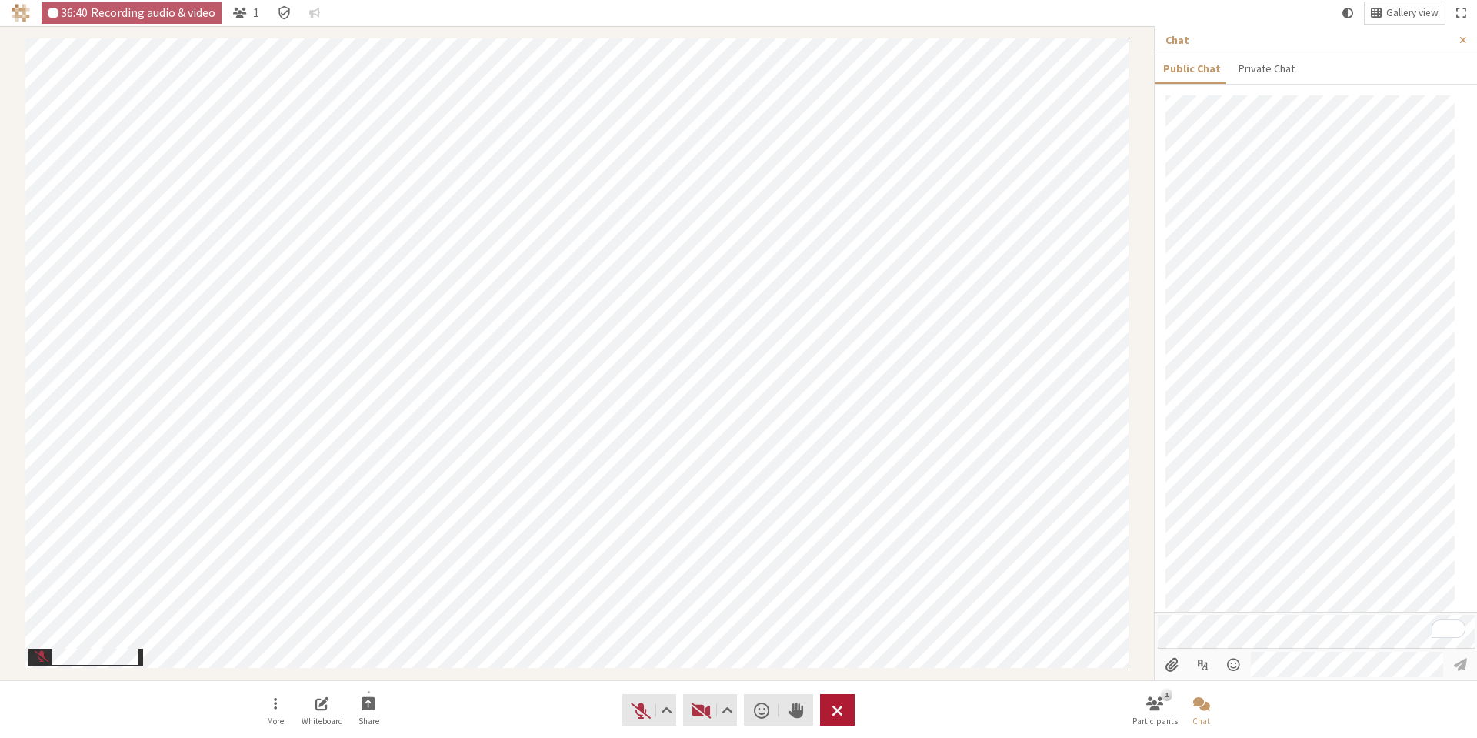
click at [844, 715] on button "Leave" at bounding box center [837, 710] width 35 height 32
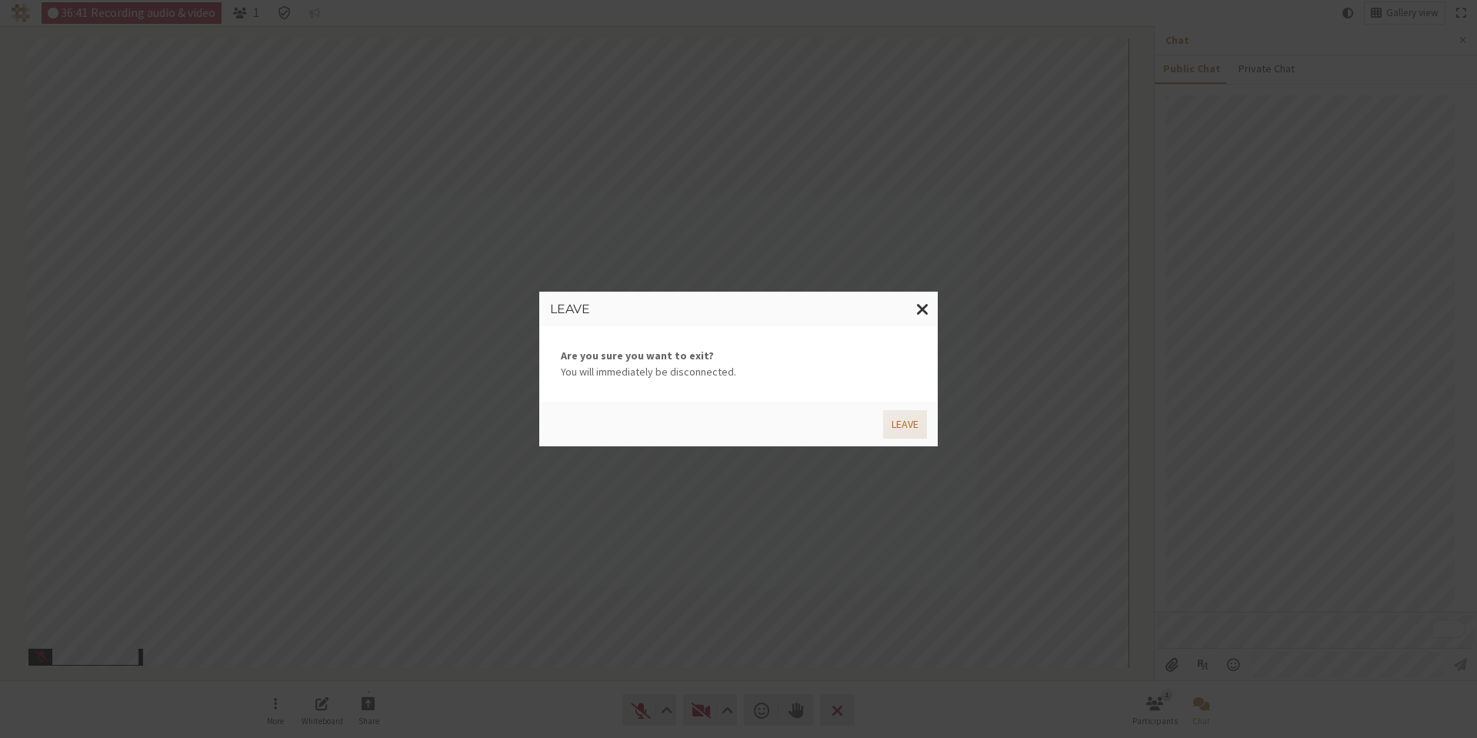
click at [912, 422] on button "Leave" at bounding box center [905, 424] width 44 height 28
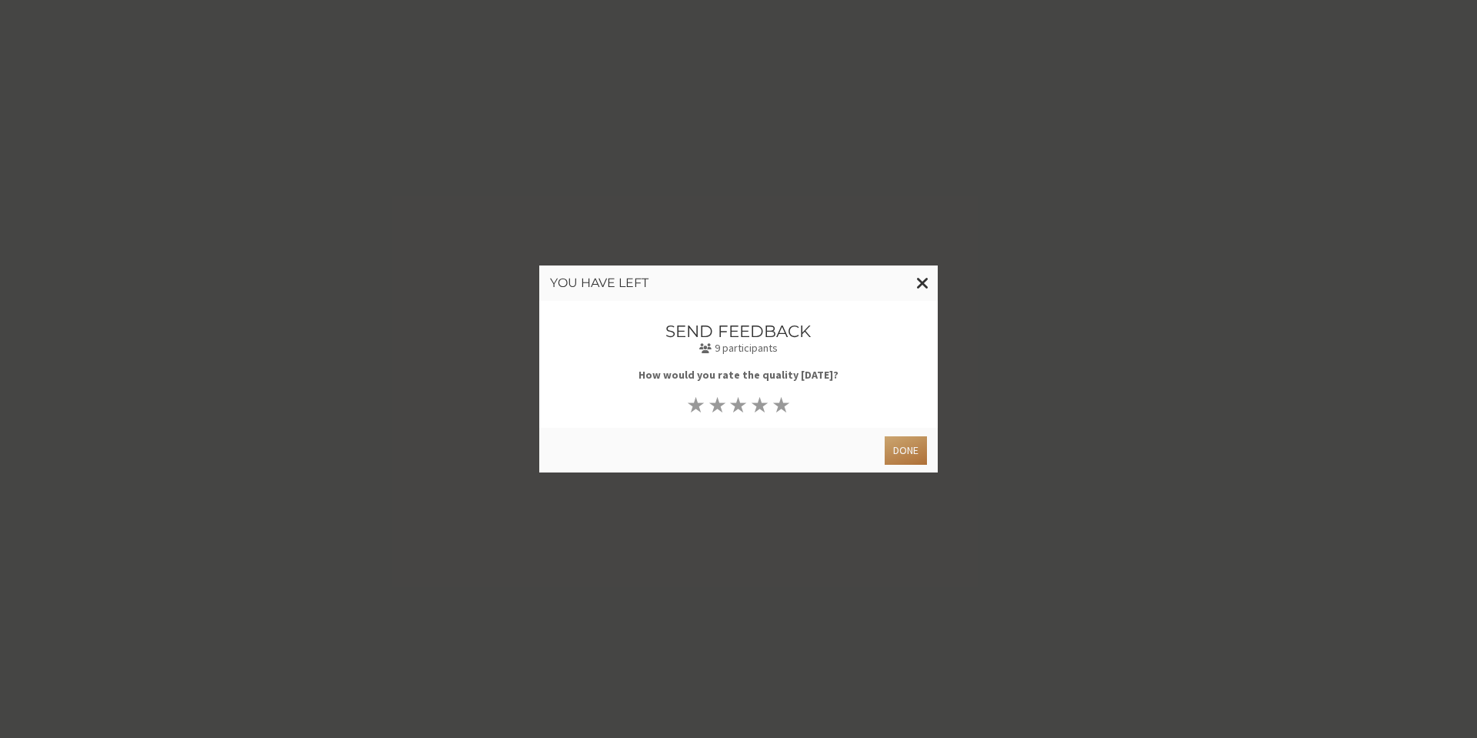
click at [910, 442] on button "Done" at bounding box center [906, 450] width 42 height 28
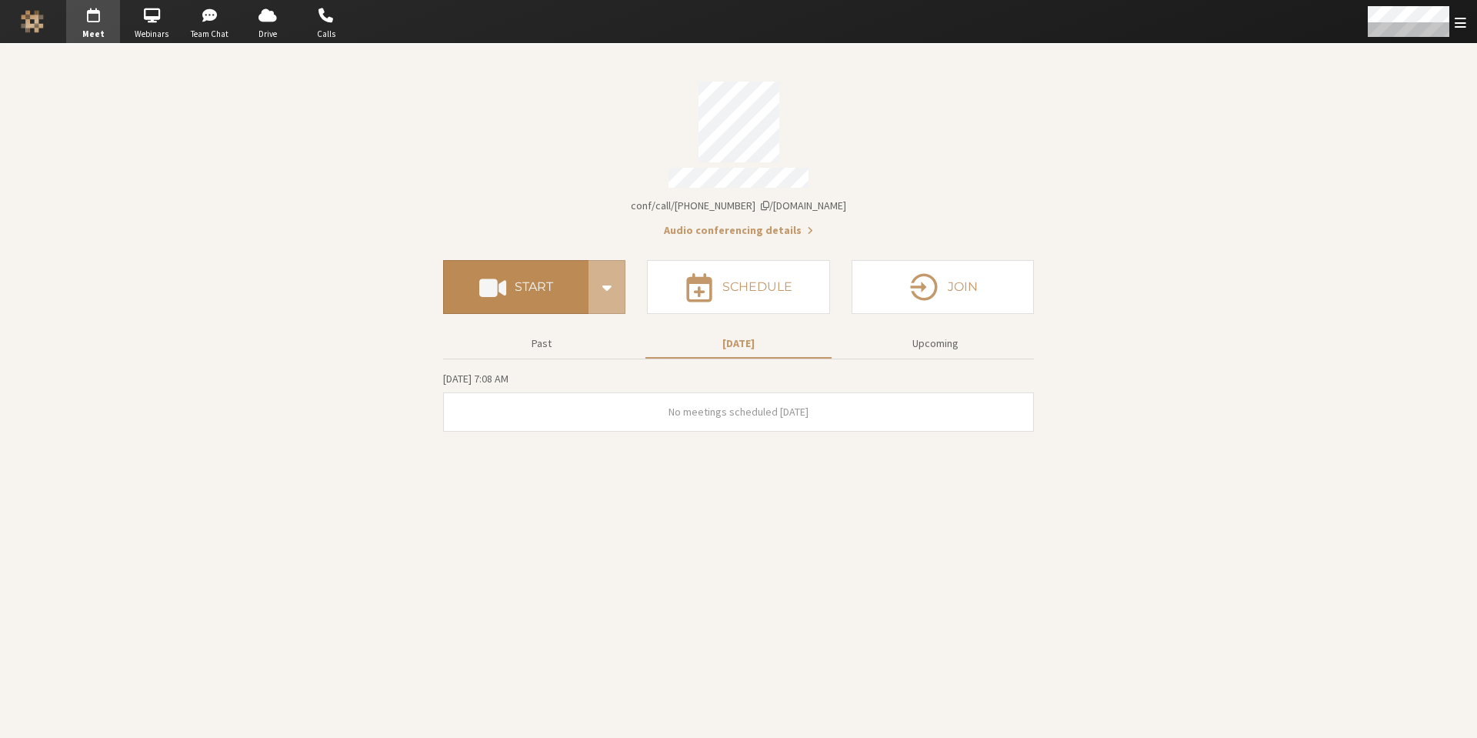
click at [501, 292] on span at bounding box center [492, 287] width 27 height 28
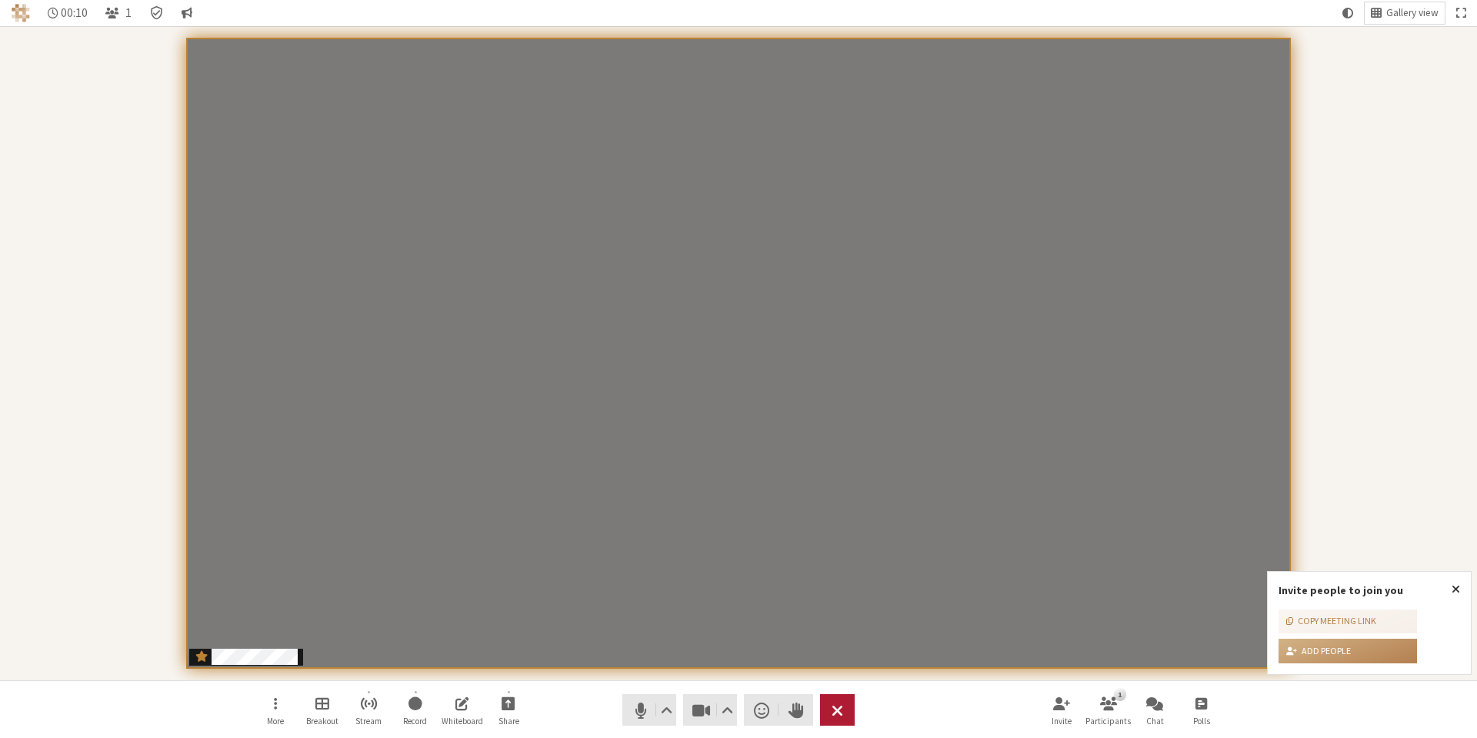
click at [838, 715] on span "End or leave meeting" at bounding box center [838, 710] width 12 height 22
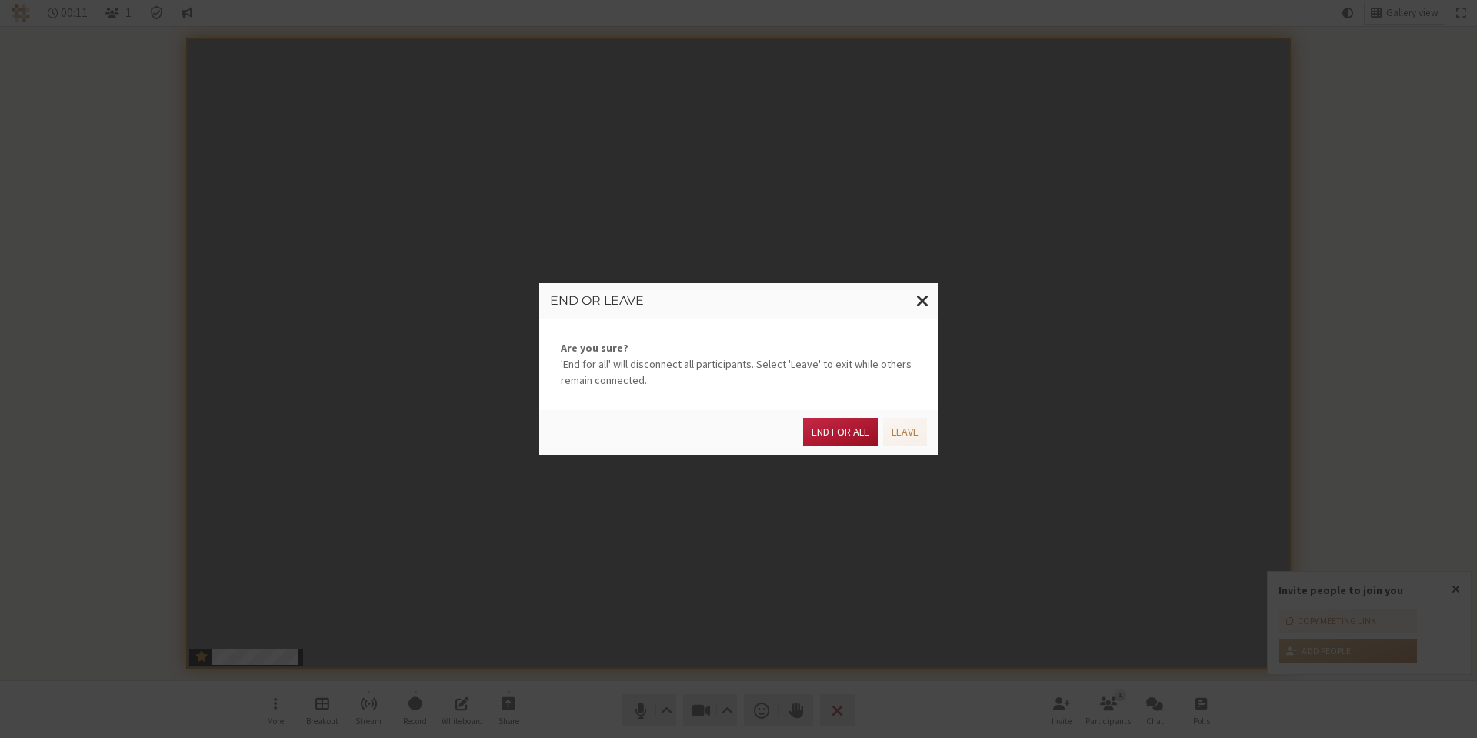
click at [831, 444] on button "End for all" at bounding box center [840, 432] width 74 height 28
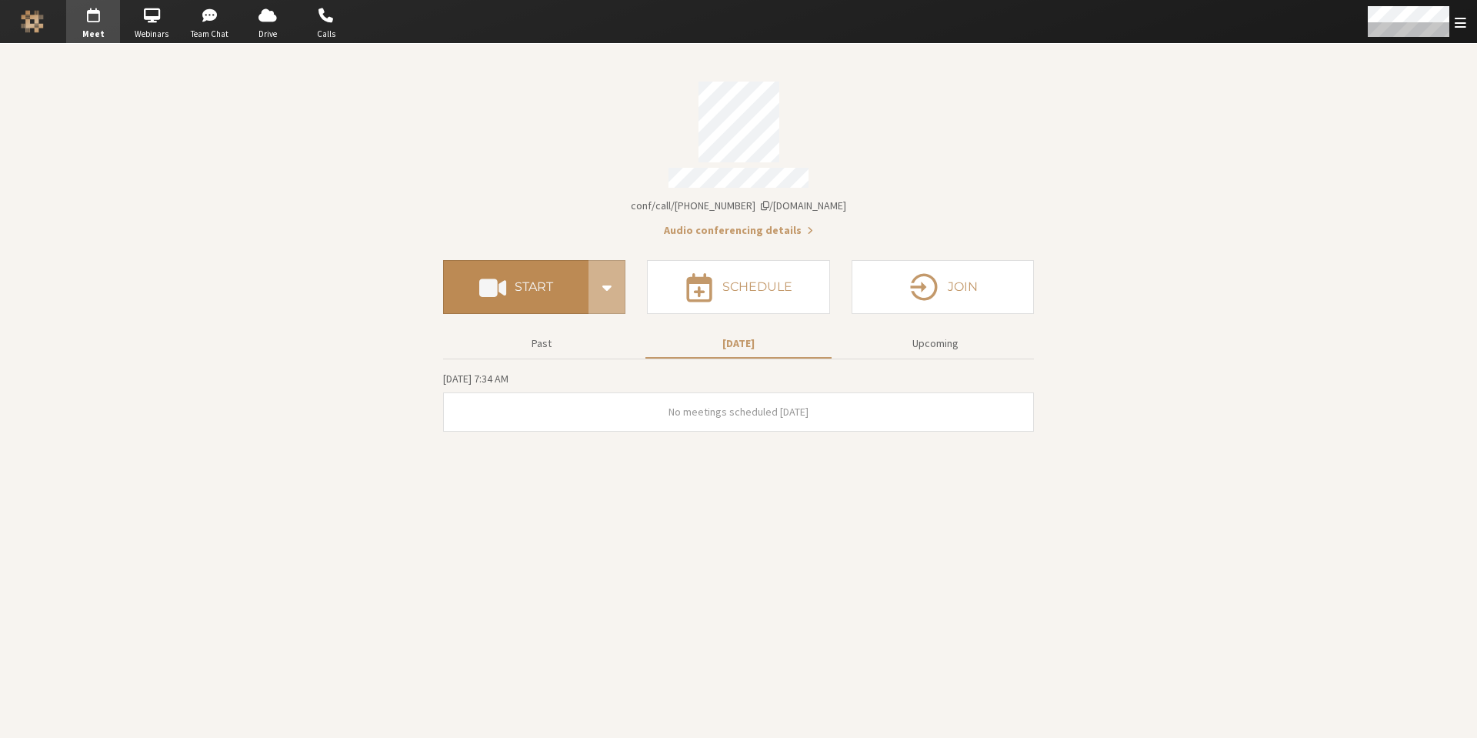
click at [537, 281] on h4 "Start" at bounding box center [534, 287] width 38 height 12
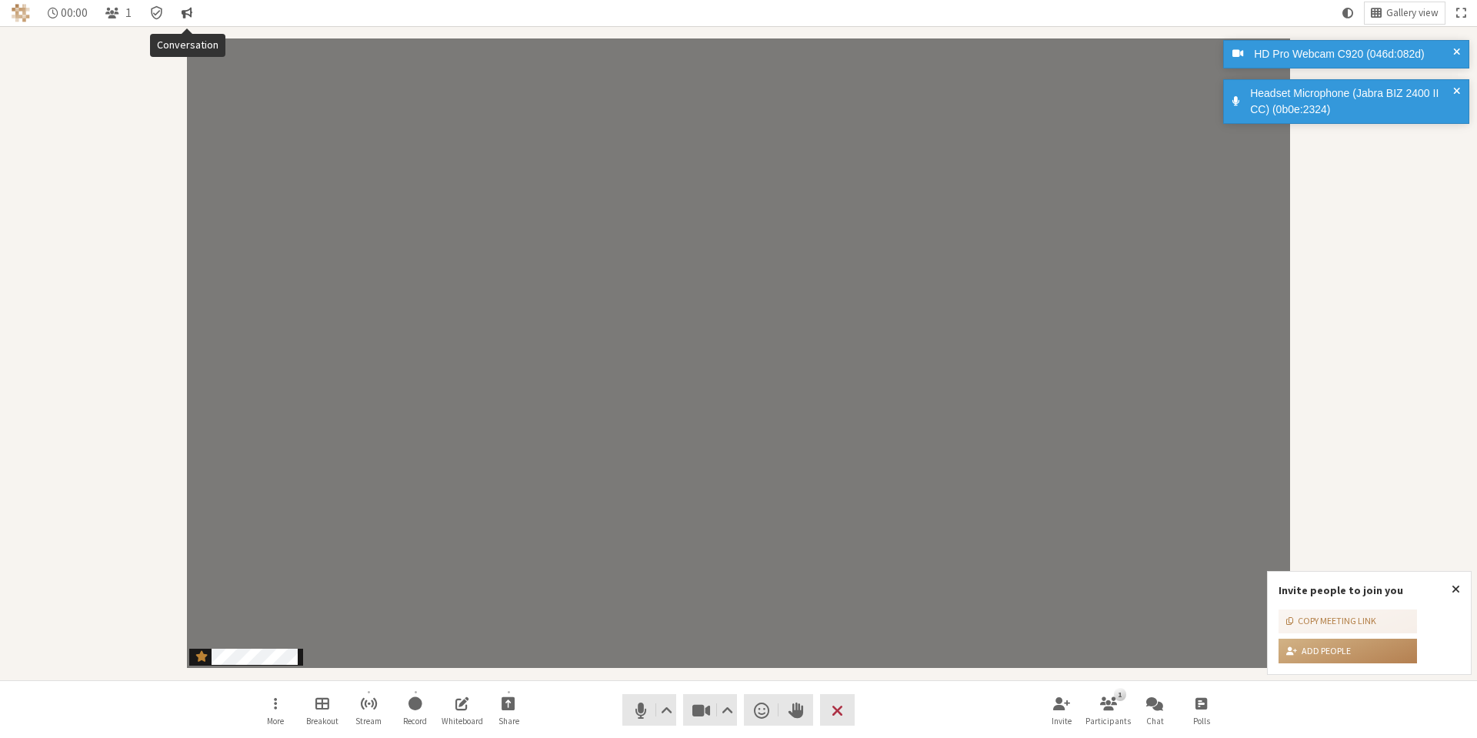
click at [188, 14] on span "Conversation" at bounding box center [187, 13] width 11 height 14
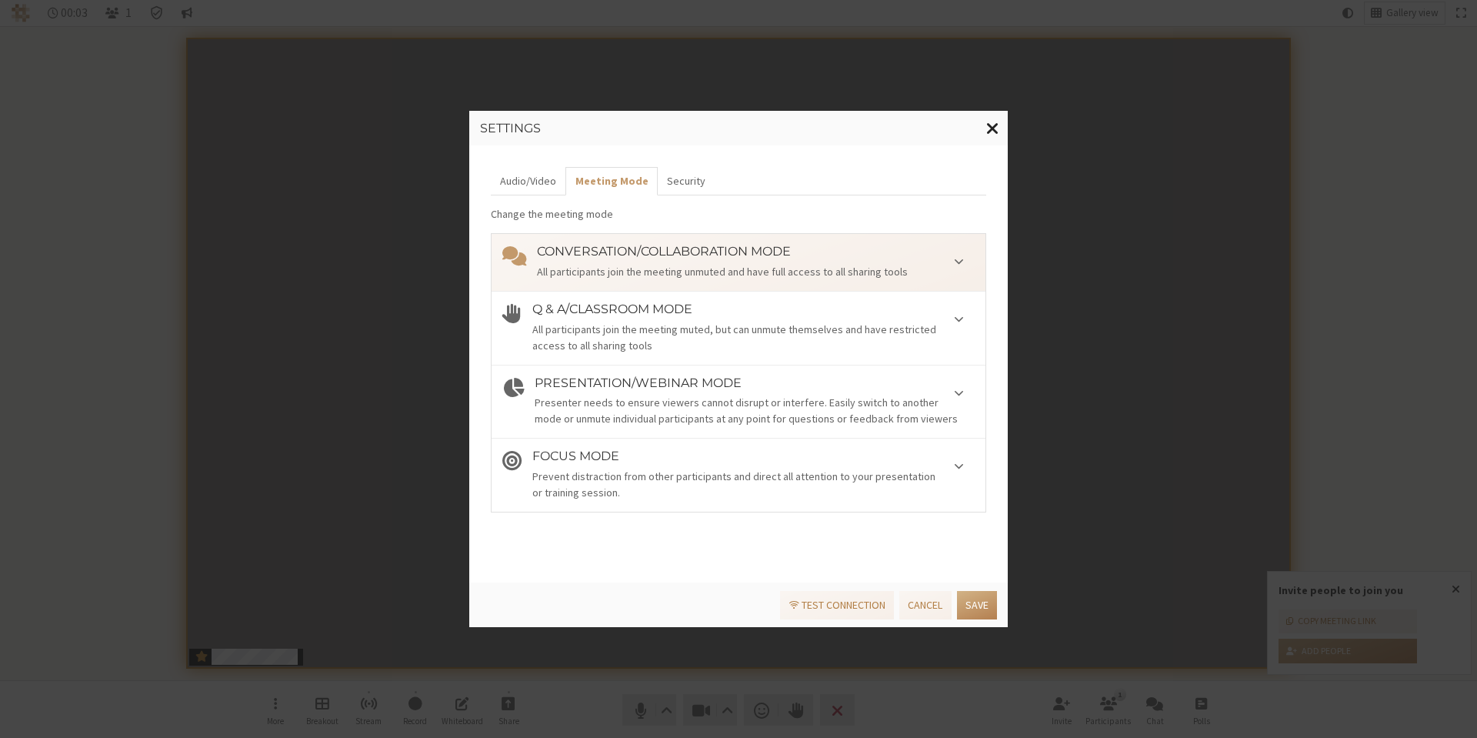
click at [990, 129] on span "Close modal" at bounding box center [992, 127] width 13 height 19
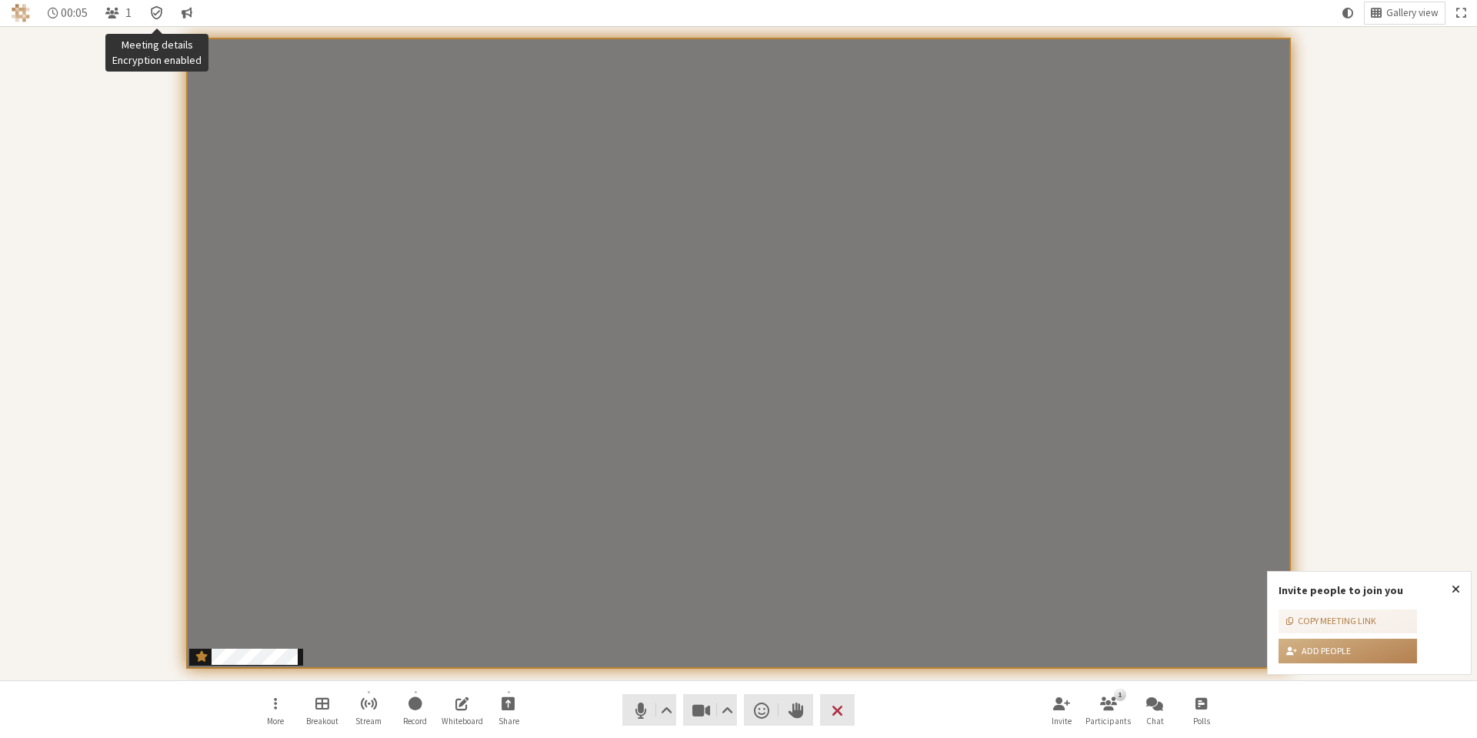
click at [158, 15] on icon "Meeting details Encryption enabled" at bounding box center [156, 12] width 15 height 15
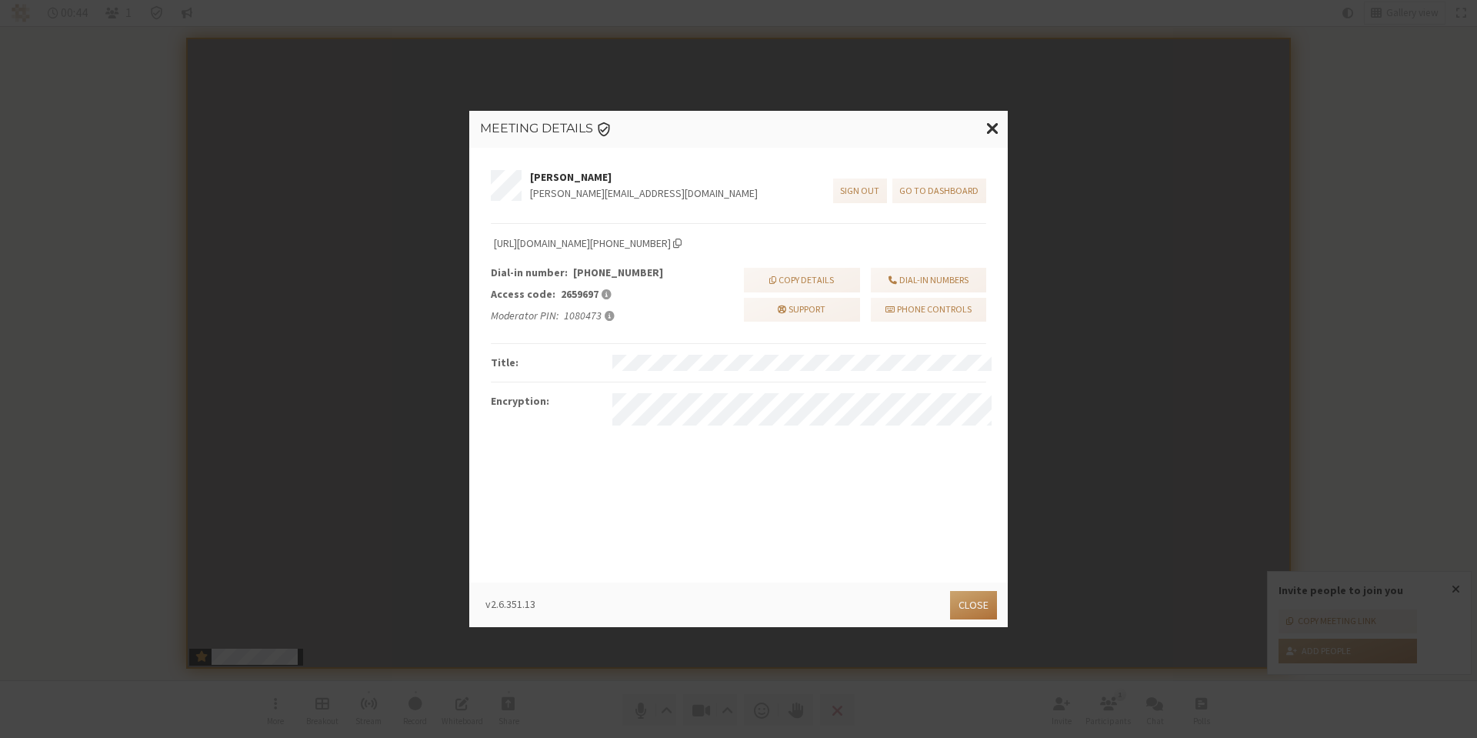
click at [968, 612] on button "Close" at bounding box center [973, 605] width 47 height 28
